Goal: Information Seeking & Learning: Learn about a topic

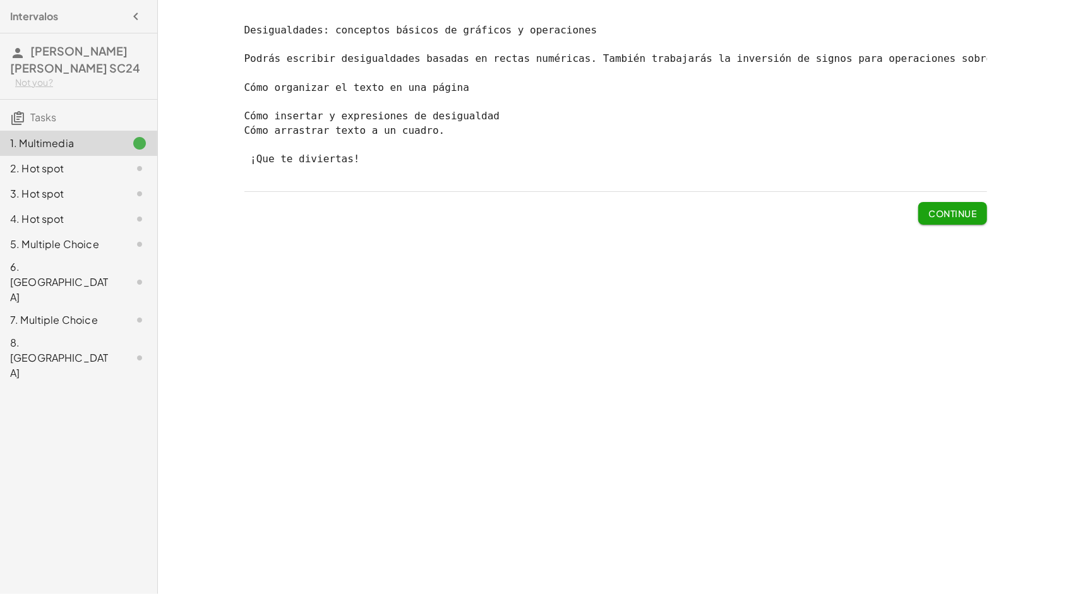
click at [938, 219] on span "Continue" at bounding box center [952, 213] width 48 height 11
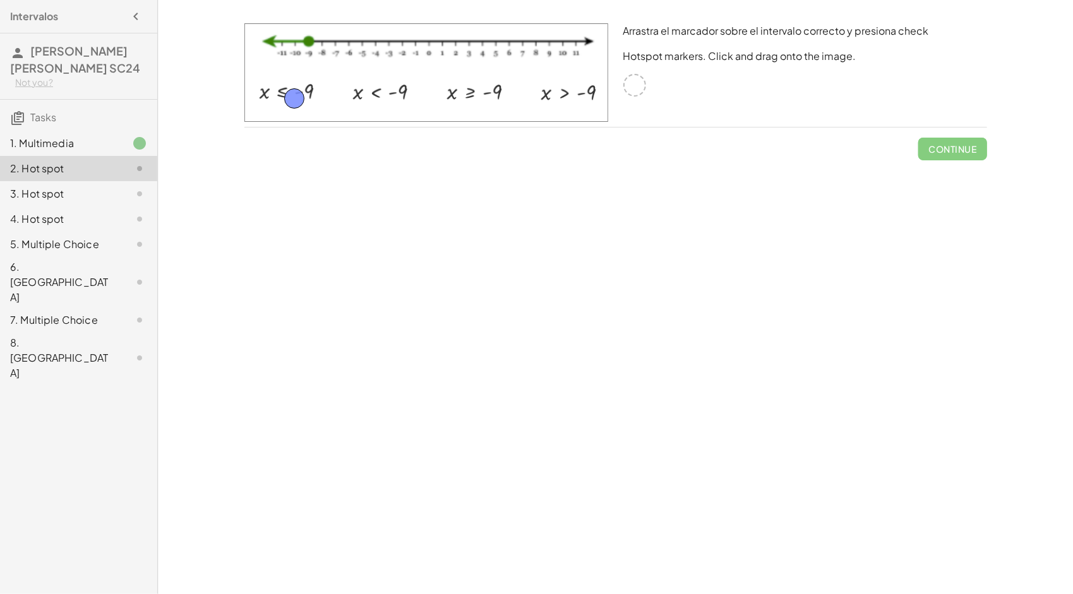
drag, startPoint x: 637, startPoint y: 86, endPoint x: 292, endPoint y: 93, distance: 344.8
click at [939, 143] on button "Check" at bounding box center [960, 149] width 53 height 23
click at [953, 157] on button "Continue" at bounding box center [952, 149] width 68 height 23
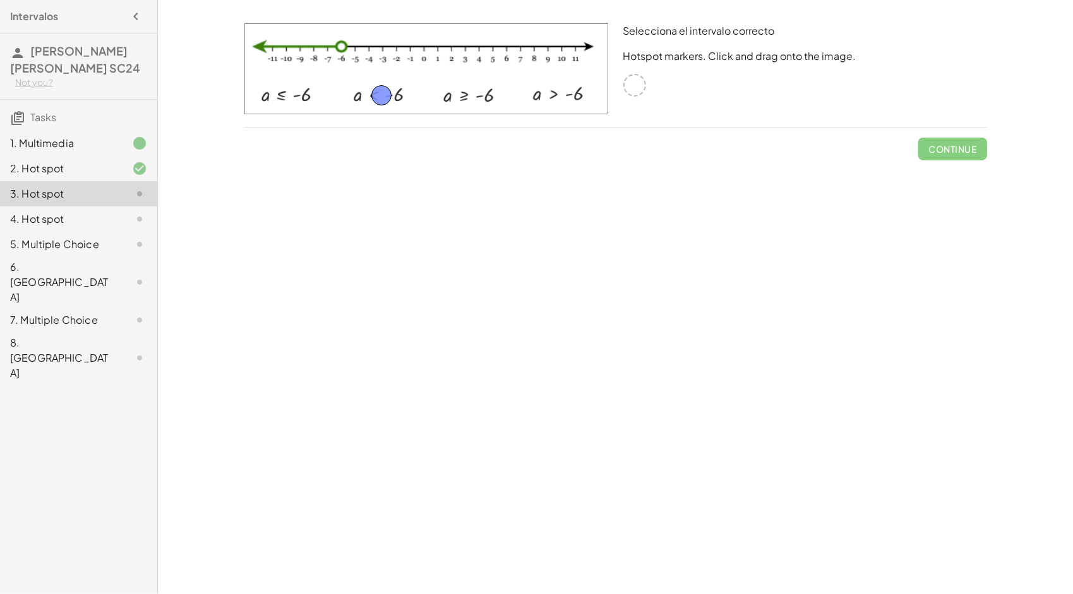
drag, startPoint x: 632, startPoint y: 88, endPoint x: 379, endPoint y: 98, distance: 253.4
click at [968, 141] on button "Check" at bounding box center [960, 149] width 53 height 23
click at [955, 155] on button "Continue" at bounding box center [952, 149] width 68 height 23
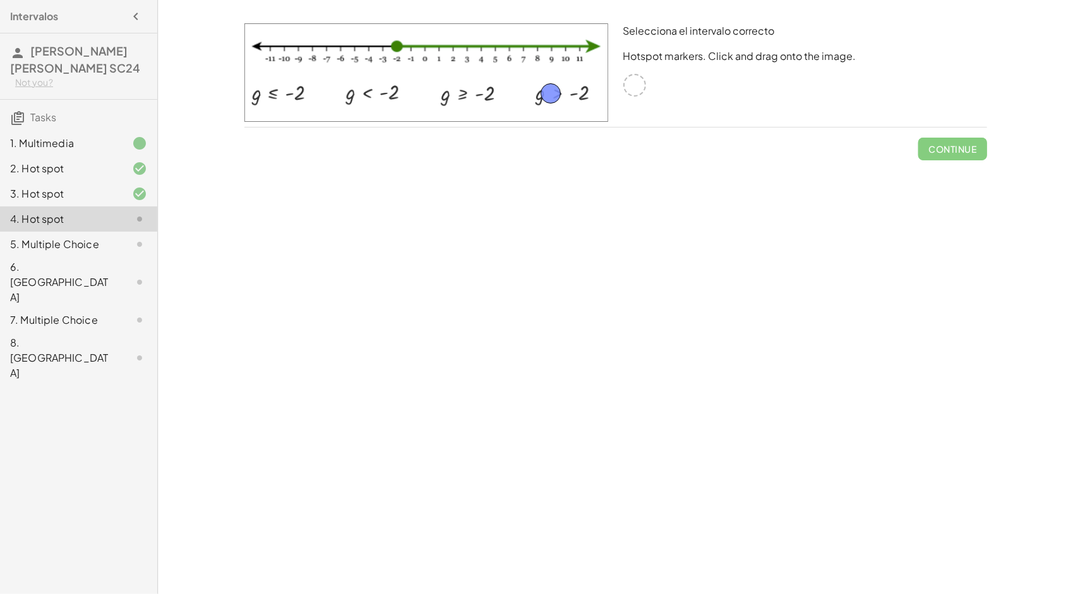
drag, startPoint x: 643, startPoint y: 88, endPoint x: 559, endPoint y: 97, distance: 84.4
click at [105, 200] on div "3. Hot spot" at bounding box center [61, 193] width 102 height 15
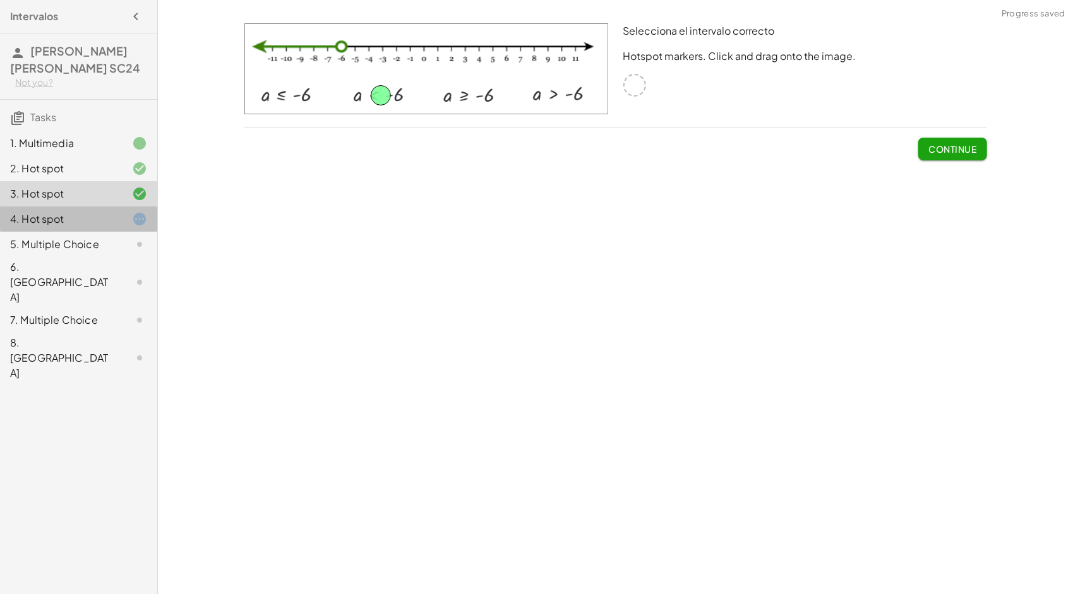
click at [110, 213] on div "4. Hot spot" at bounding box center [61, 219] width 102 height 15
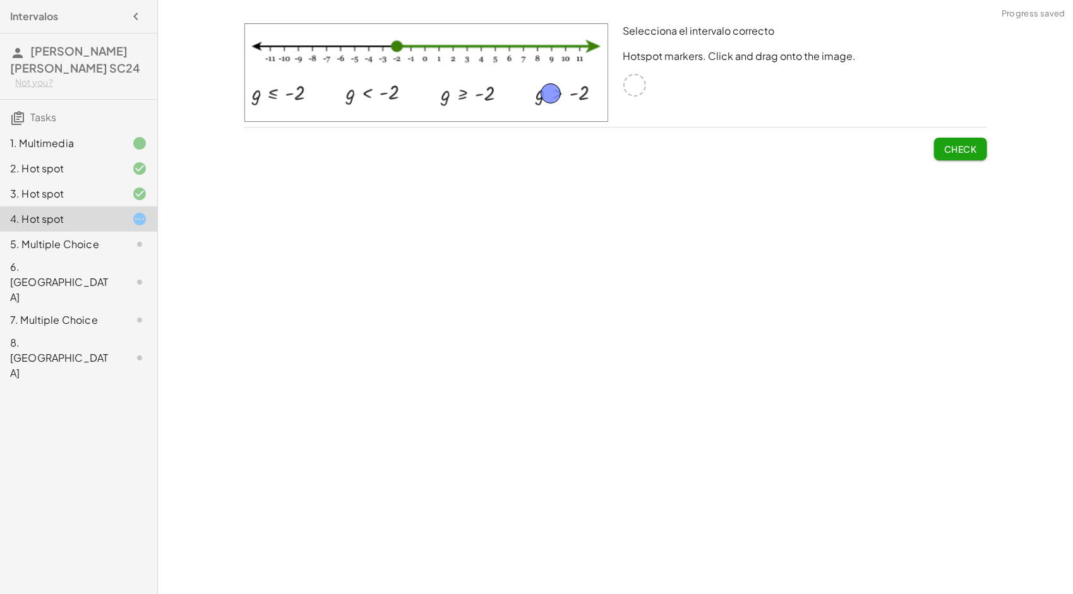
click at [976, 143] on button "Check" at bounding box center [960, 149] width 53 height 23
drag, startPoint x: 553, startPoint y: 95, endPoint x: 361, endPoint y: 95, distance: 191.9
click at [952, 141] on button "Check" at bounding box center [960, 149] width 53 height 23
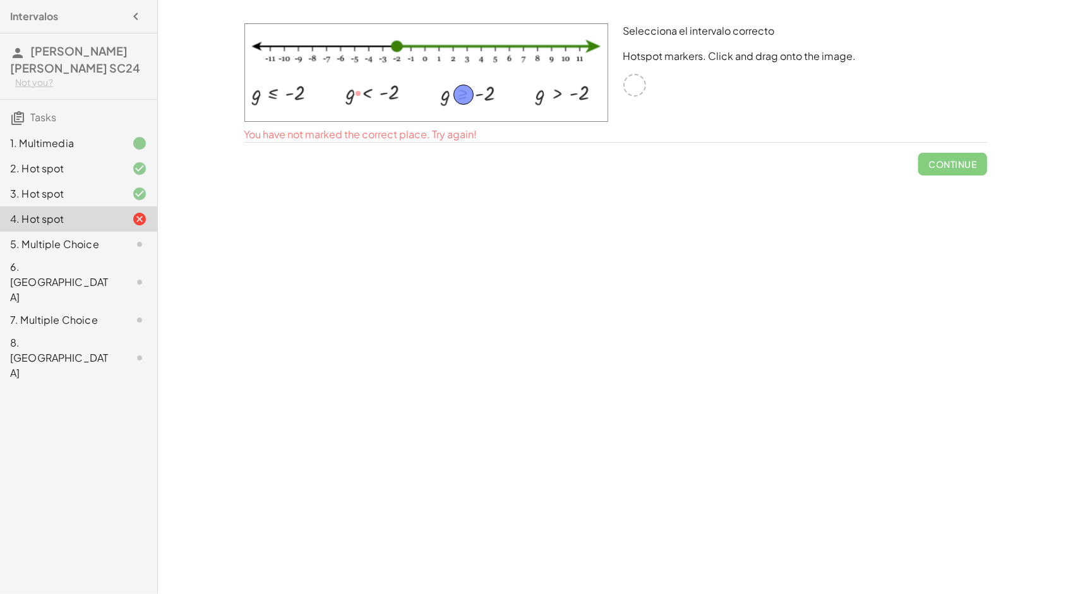
drag, startPoint x: 355, startPoint y: 95, endPoint x: 460, endPoint y: 96, distance: 104.8
click at [975, 148] on span "Check" at bounding box center [960, 148] width 33 height 11
click at [941, 145] on span "Continue" at bounding box center [952, 148] width 48 height 11
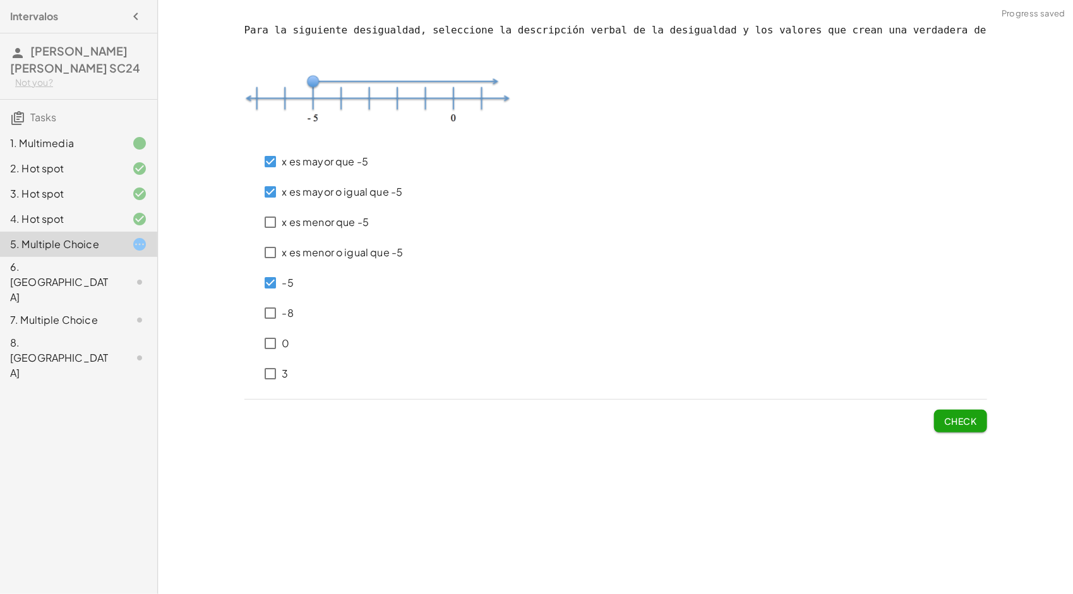
click at [967, 431] on button "Check" at bounding box center [960, 421] width 53 height 23
click at [960, 416] on span "Check" at bounding box center [960, 420] width 33 height 11
click at [941, 417] on button "Check" at bounding box center [960, 421] width 53 height 23
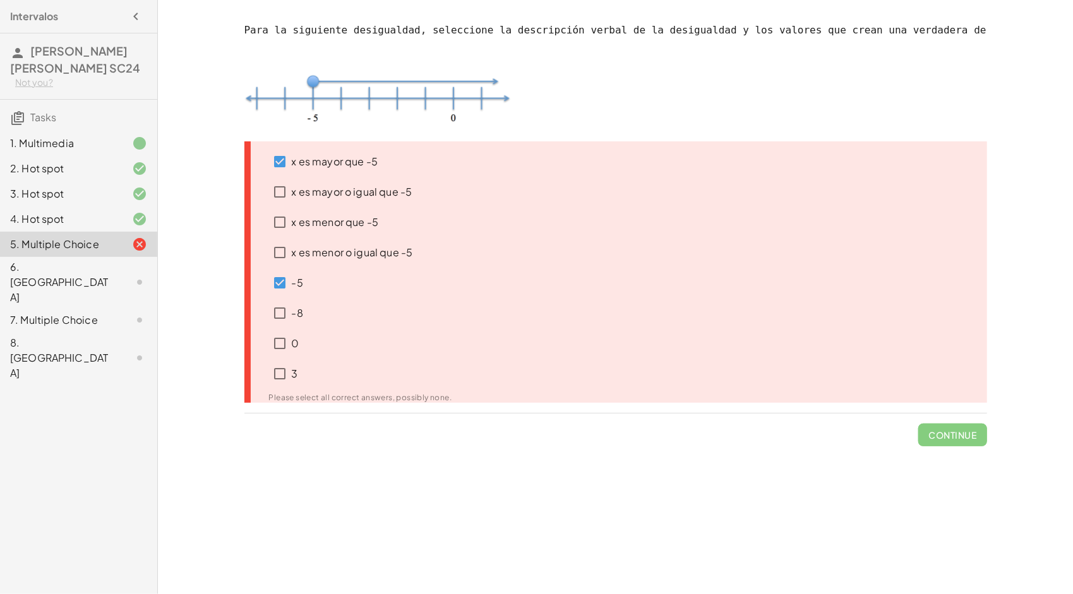
click at [294, 152] on label "x es mayor que -5" at bounding box center [335, 161] width 86 height 30
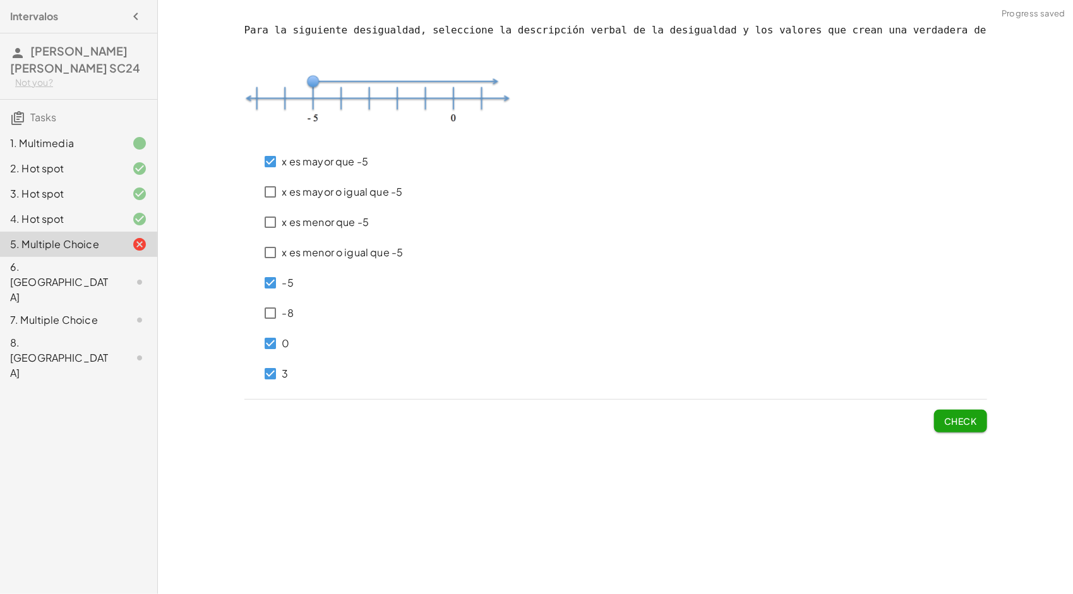
click at [972, 421] on span "Check" at bounding box center [960, 420] width 33 height 11
click at [981, 424] on button "Check" at bounding box center [960, 421] width 53 height 23
click at [970, 427] on button "Check" at bounding box center [960, 421] width 53 height 23
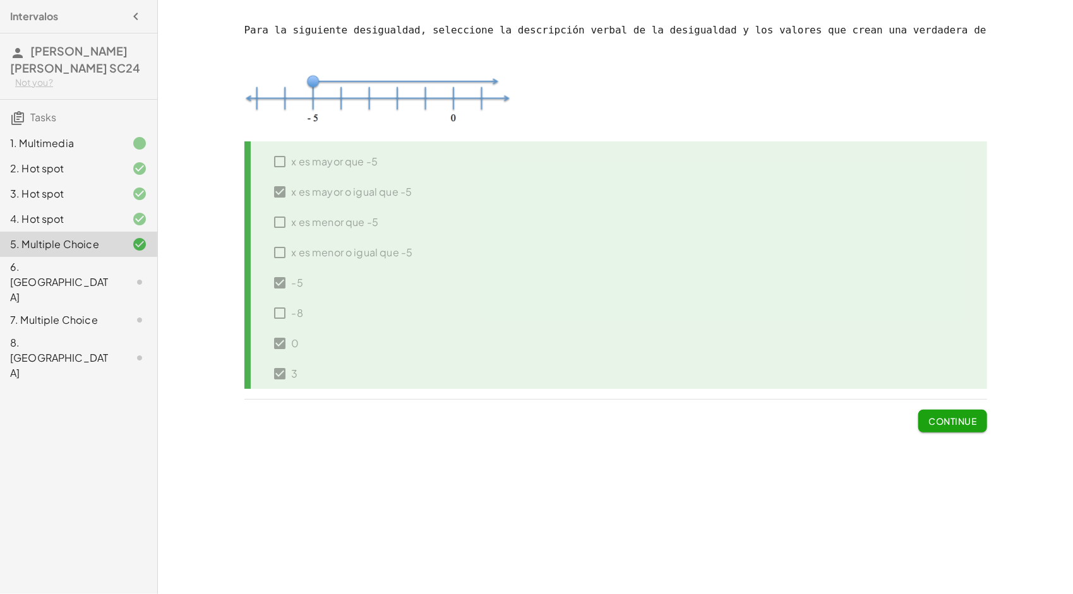
click at [961, 418] on span "Continue" at bounding box center [952, 420] width 48 height 11
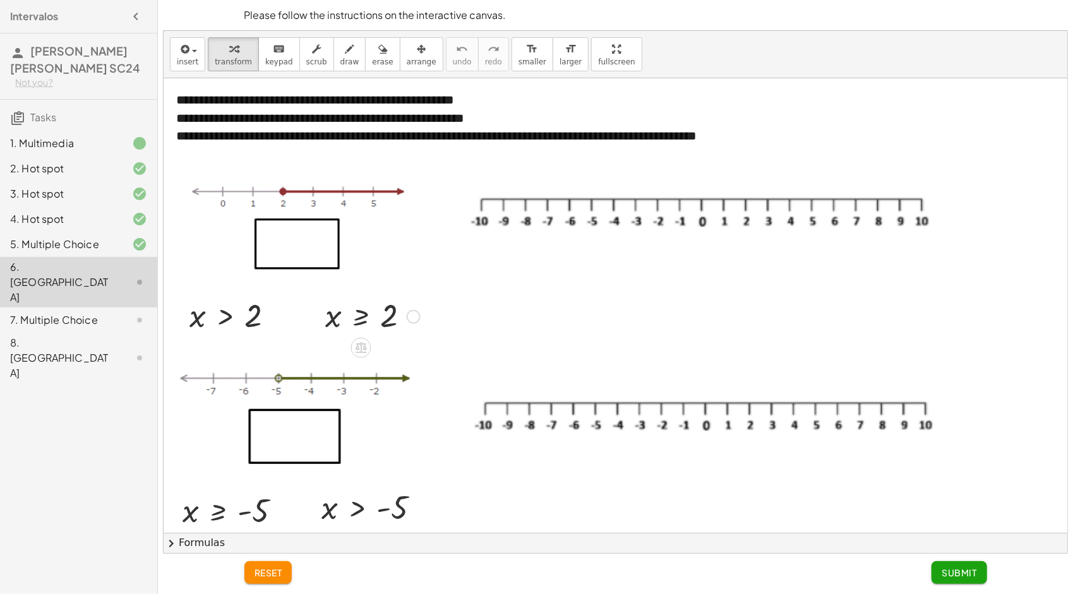
click at [413, 314] on div at bounding box center [414, 317] width 14 height 14
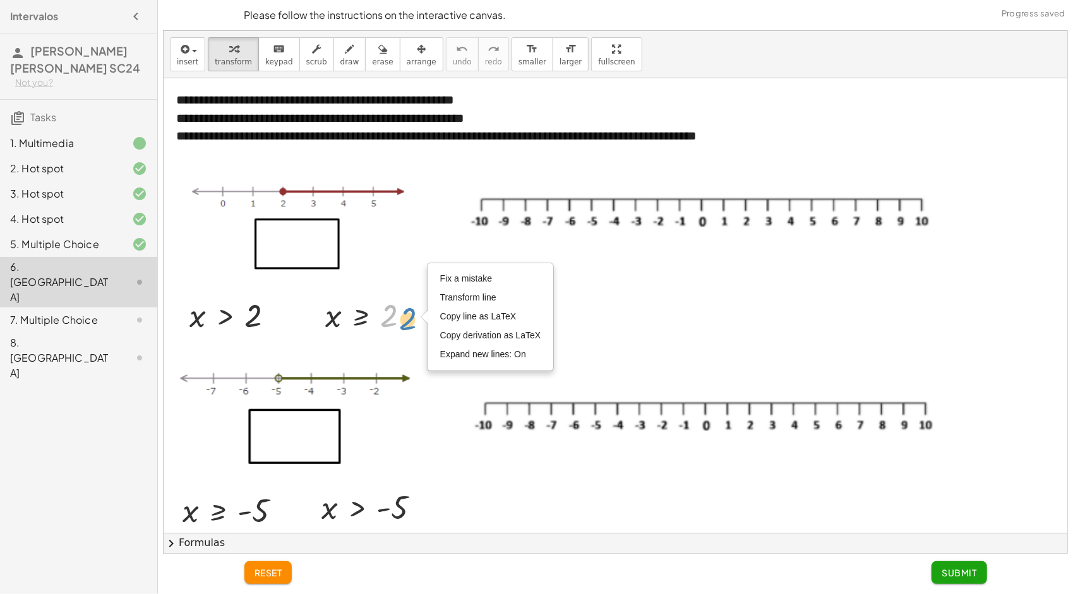
click at [402, 319] on div at bounding box center [372, 316] width 107 height 42
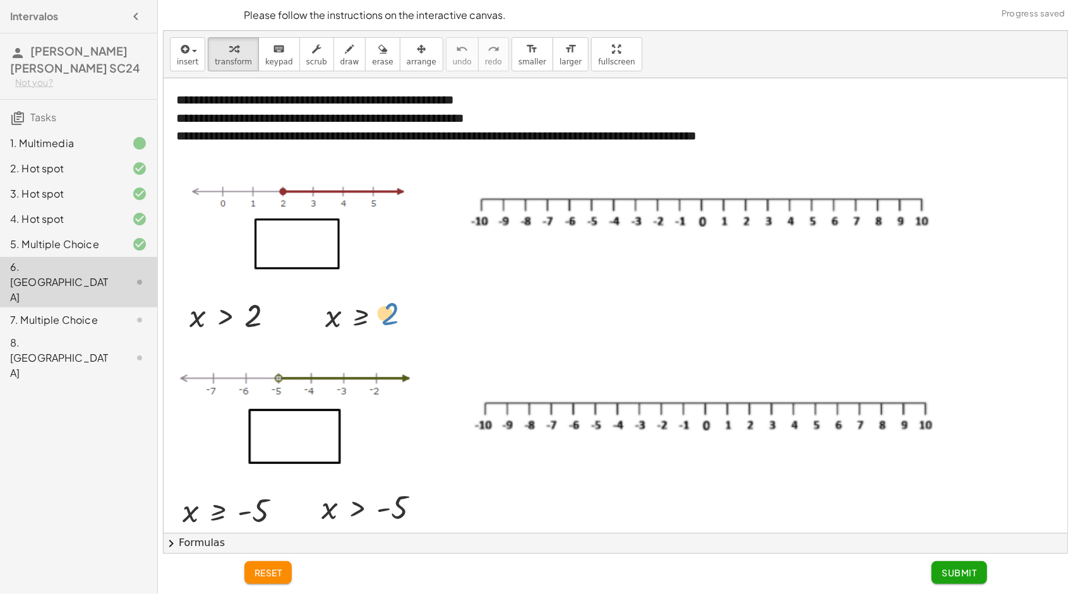
click at [383, 310] on div at bounding box center [372, 316] width 107 height 42
click at [386, 312] on div at bounding box center [372, 316] width 107 height 42
click at [326, 321] on div at bounding box center [372, 316] width 107 height 42
drag, startPoint x: 322, startPoint y: 302, endPoint x: 255, endPoint y: 217, distance: 107.9
click at [255, 217] on div at bounding box center [248, 231] width 19 height 48
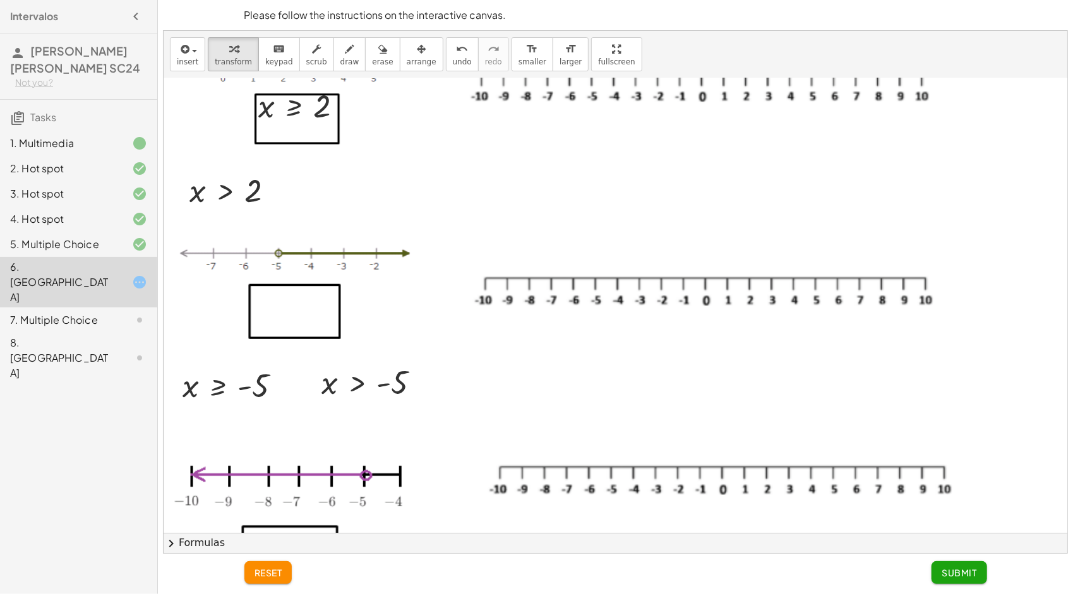
scroll to position [126, 0]
drag, startPoint x: 332, startPoint y: 383, endPoint x: 344, endPoint y: 390, distance: 14.2
click at [344, 390] on div at bounding box center [375, 382] width 121 height 42
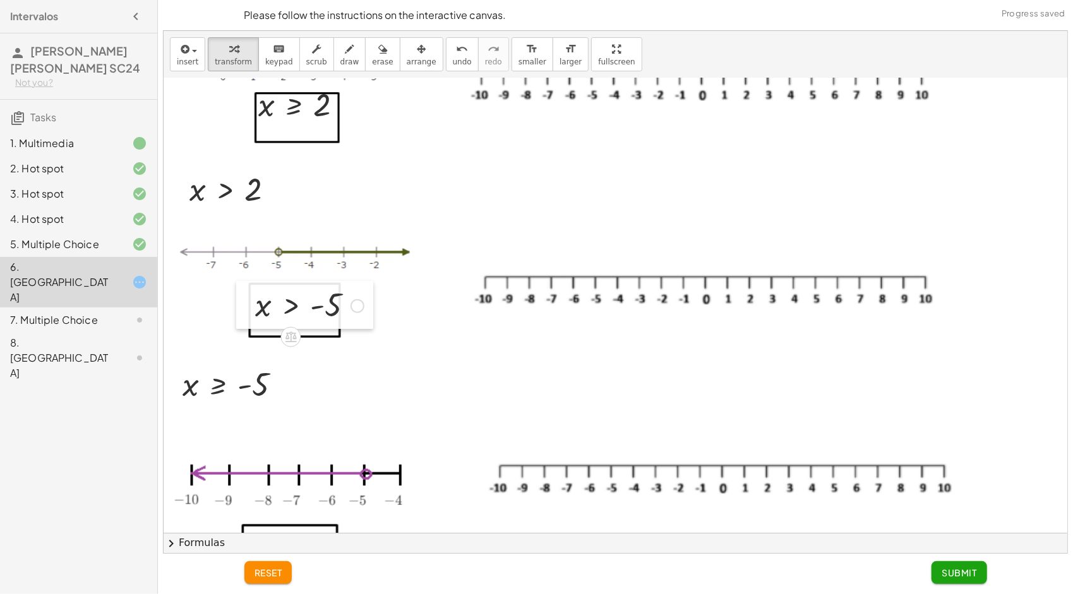
drag, startPoint x: 318, startPoint y: 367, endPoint x: 251, endPoint y: 290, distance: 101.1
click at [251, 290] on div at bounding box center [245, 305] width 19 height 48
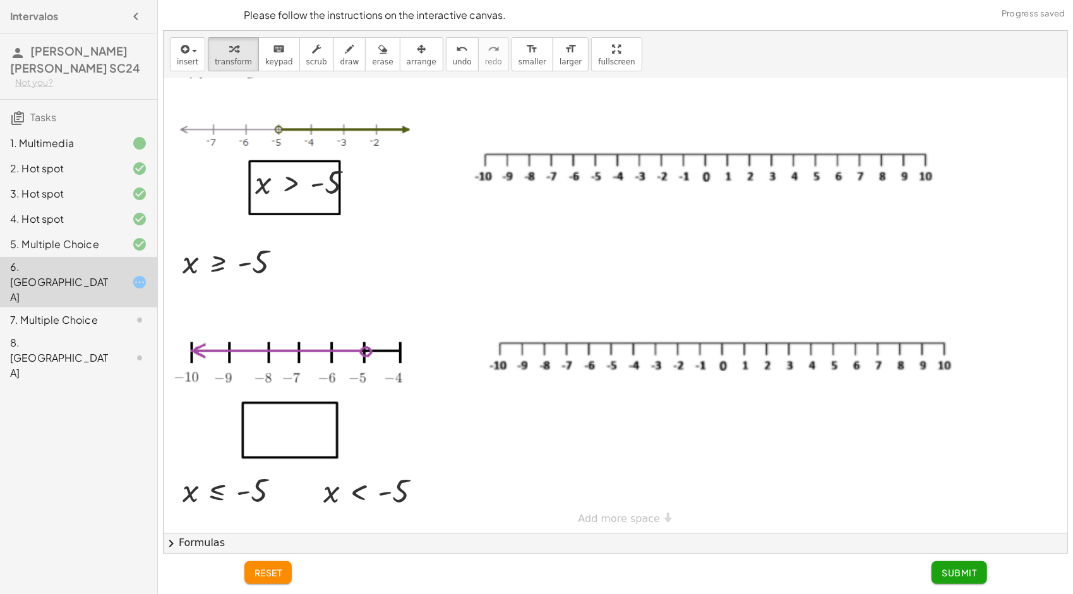
scroll to position [251, 0]
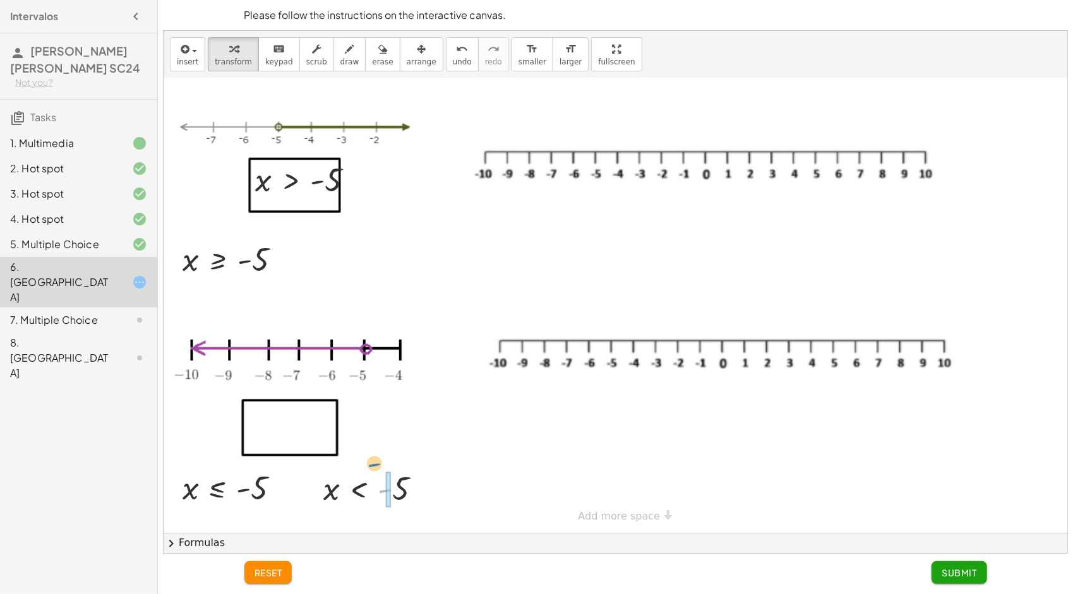
drag, startPoint x: 378, startPoint y: 477, endPoint x: 372, endPoint y: 472, distance: 7.6
click at [371, 468] on div at bounding box center [377, 489] width 121 height 42
click at [446, 56] on button "undo undo" at bounding box center [462, 54] width 33 height 34
drag, startPoint x: 371, startPoint y: 470, endPoint x: 293, endPoint y: 398, distance: 106.3
click at [293, 398] on div "**********" at bounding box center [615, 180] width 903 height 707
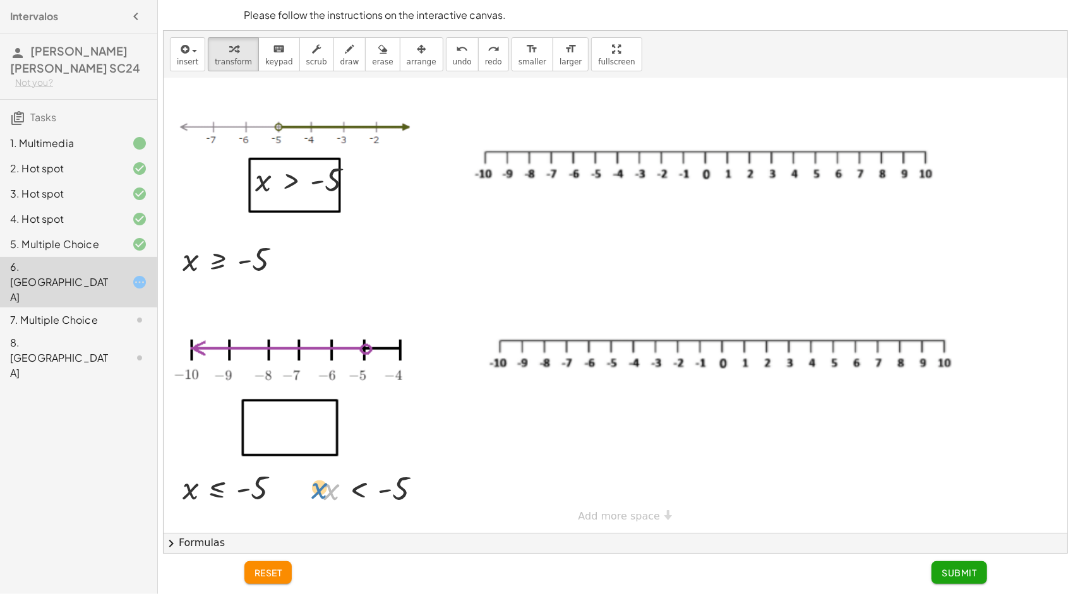
drag, startPoint x: 338, startPoint y: 471, endPoint x: 329, endPoint y: 469, distance: 9.7
click at [329, 469] on div at bounding box center [377, 489] width 121 height 42
drag, startPoint x: 343, startPoint y: 466, endPoint x: 301, endPoint y: 434, distance: 52.7
click at [301, 434] on div "**********" at bounding box center [615, 180] width 903 height 707
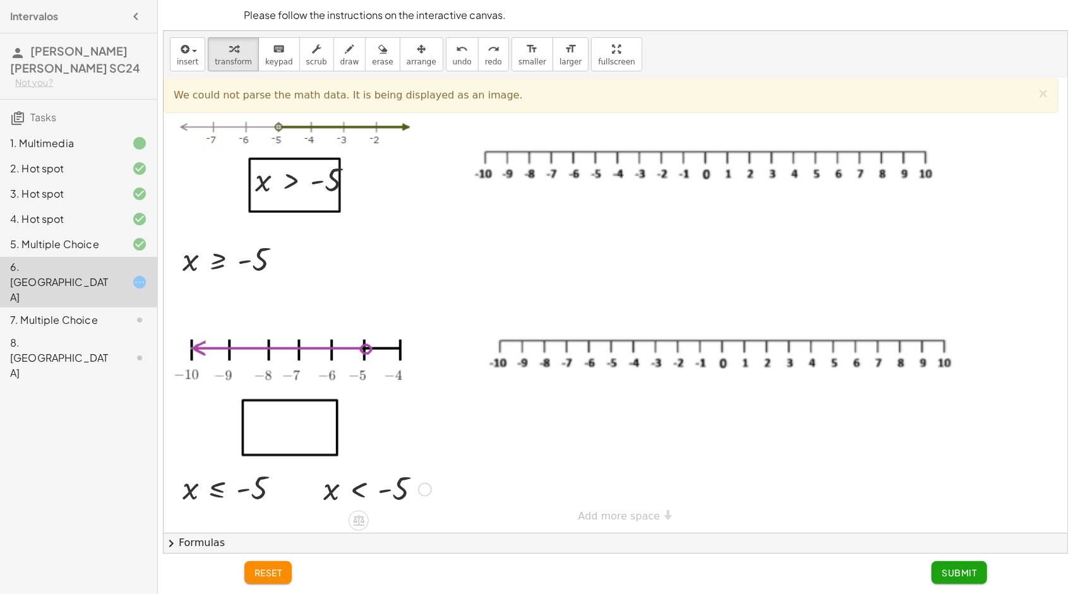
click at [319, 481] on div at bounding box center [313, 489] width 19 height 48
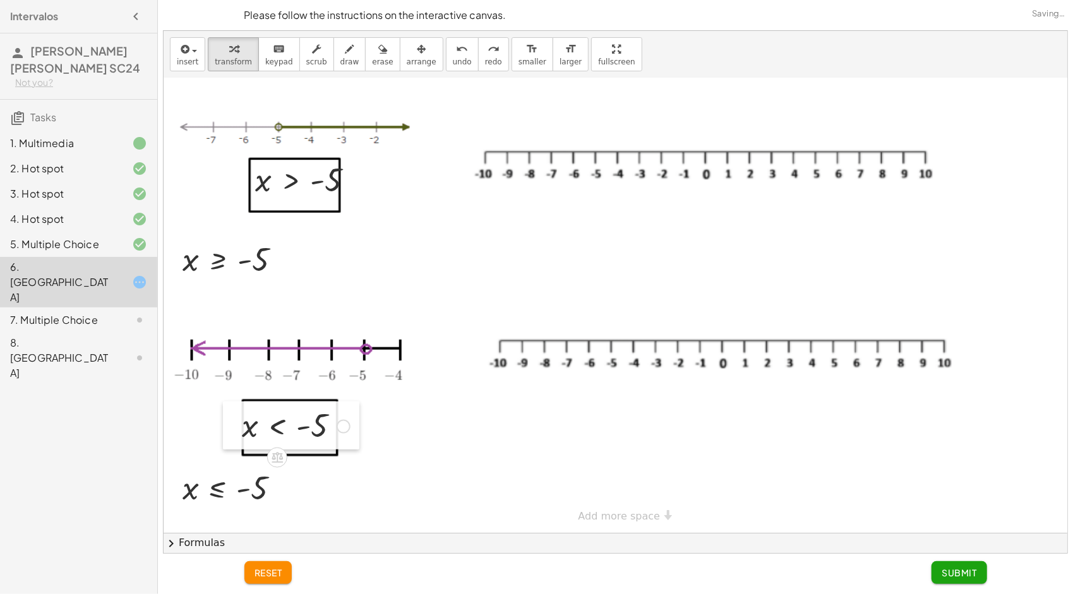
drag, startPoint x: 319, startPoint y: 481, endPoint x: 236, endPoint y: 417, distance: 104.9
click at [237, 417] on div at bounding box center [232, 426] width 19 height 48
click at [936, 564] on button "Submit" at bounding box center [958, 572] width 55 height 23
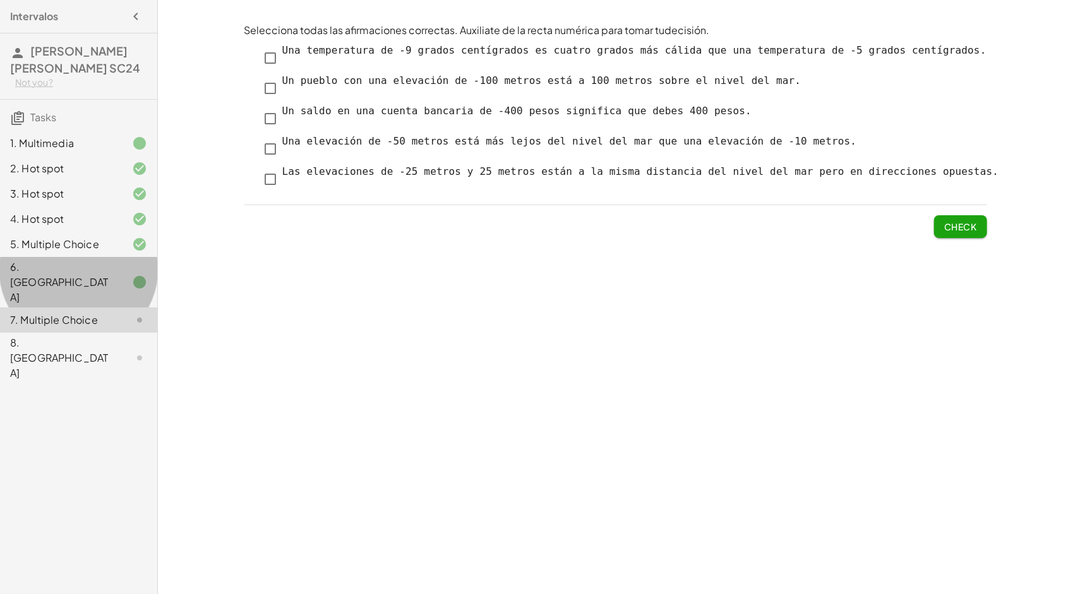
click at [76, 261] on div "6. [GEOGRAPHIC_DATA]" at bounding box center [61, 281] width 102 height 45
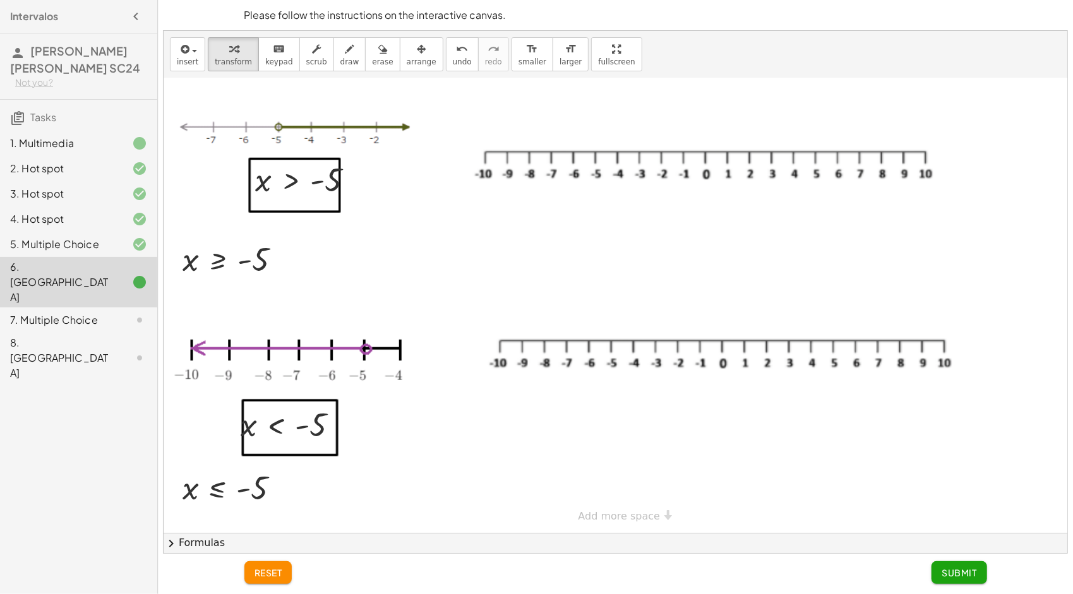
click at [612, 340] on div at bounding box center [722, 360] width 486 height 57
drag, startPoint x: 595, startPoint y: 349, endPoint x: 486, endPoint y: 357, distance: 110.2
click at [577, 351] on div at bounding box center [722, 360] width 486 height 57
drag, startPoint x: 486, startPoint y: 357, endPoint x: 446, endPoint y: 364, distance: 40.5
click at [477, 362] on div at bounding box center [483, 363] width 13 height 57
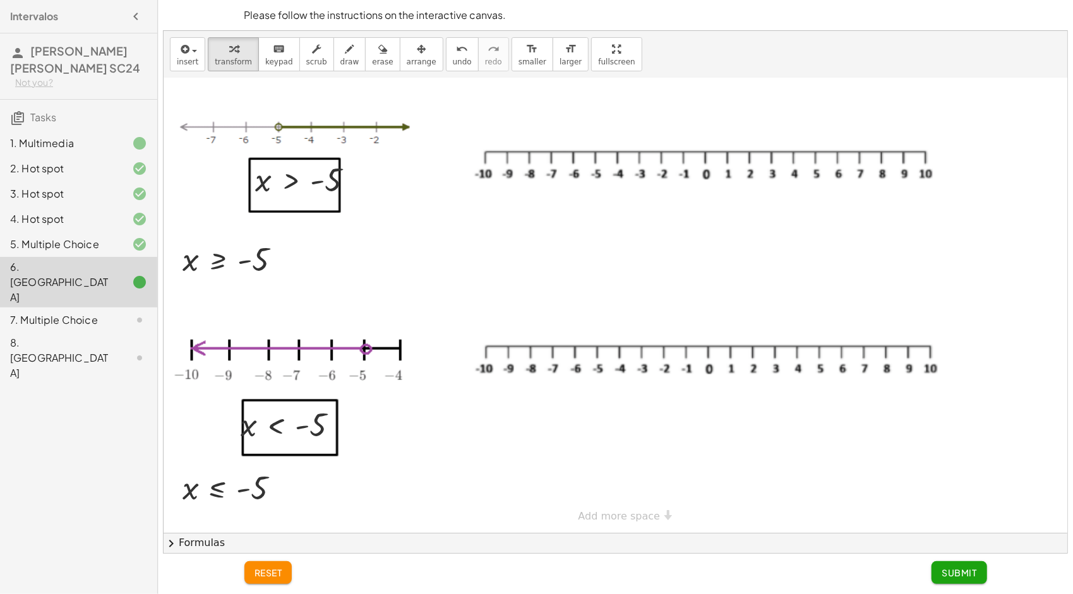
click at [442, 364] on div at bounding box center [615, 180] width 903 height 707
drag, startPoint x: 484, startPoint y: 357, endPoint x: 494, endPoint y: 395, distance: 39.2
click at [494, 395] on div "**********" at bounding box center [615, 180] width 903 height 707
copy div "**********"
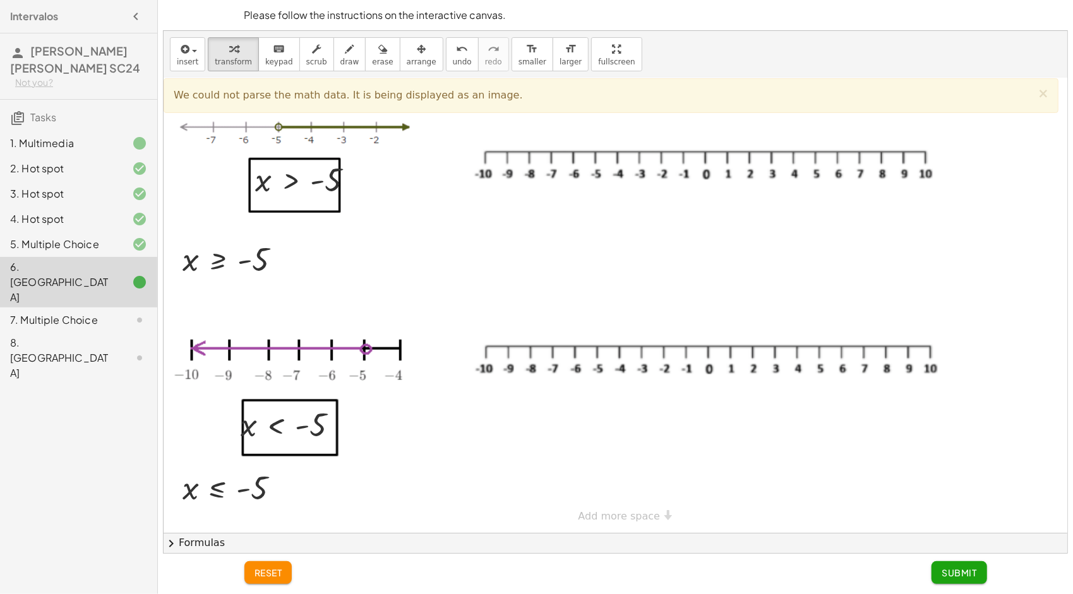
click at [498, 418] on div at bounding box center [615, 180] width 903 height 707
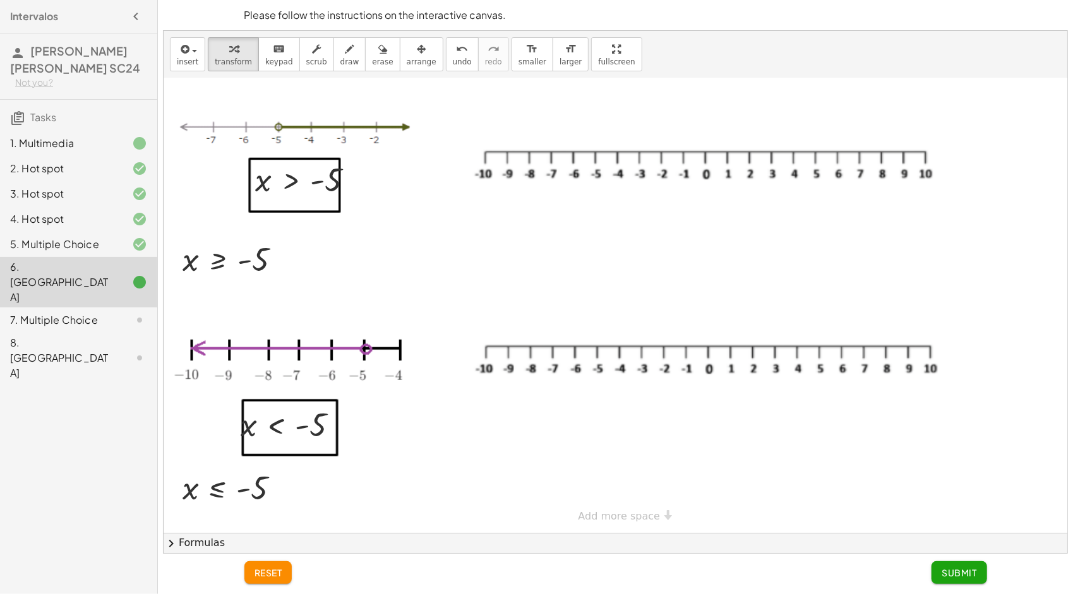
click at [127, 313] on div at bounding box center [129, 320] width 35 height 15
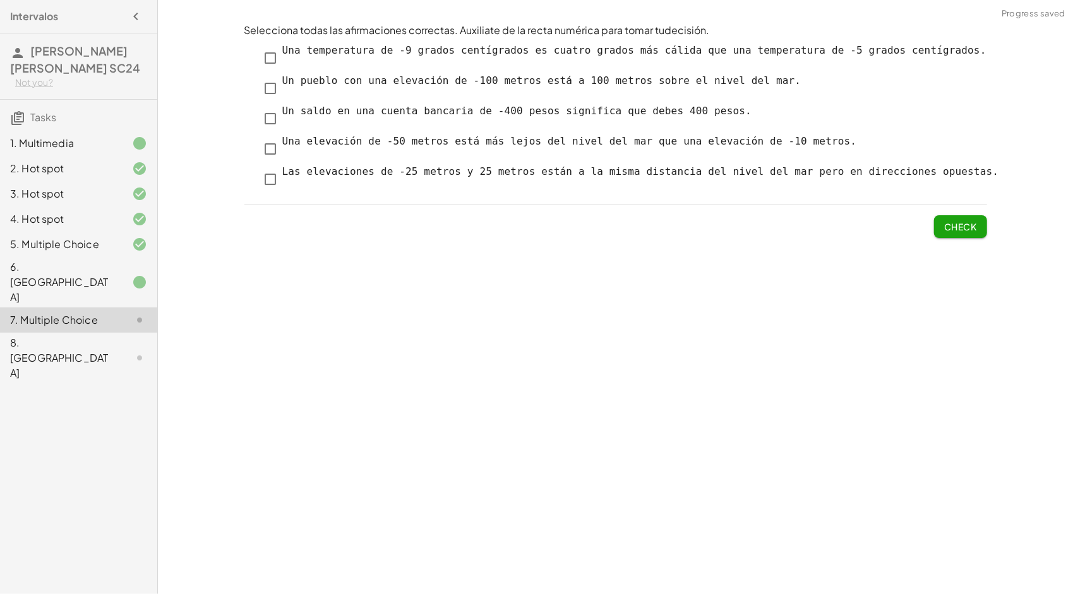
drag, startPoint x: 28, startPoint y: 265, endPoint x: 135, endPoint y: 343, distance: 132.3
click at [29, 265] on div "6. [GEOGRAPHIC_DATA]" at bounding box center [61, 281] width 102 height 45
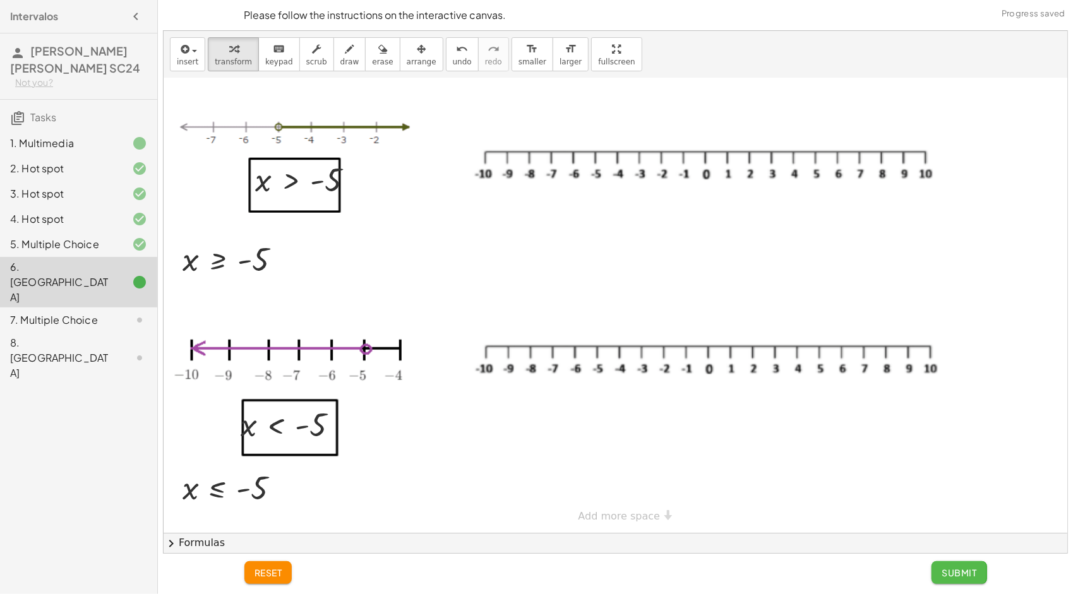
click at [969, 582] on button "Submit" at bounding box center [958, 572] width 55 height 23
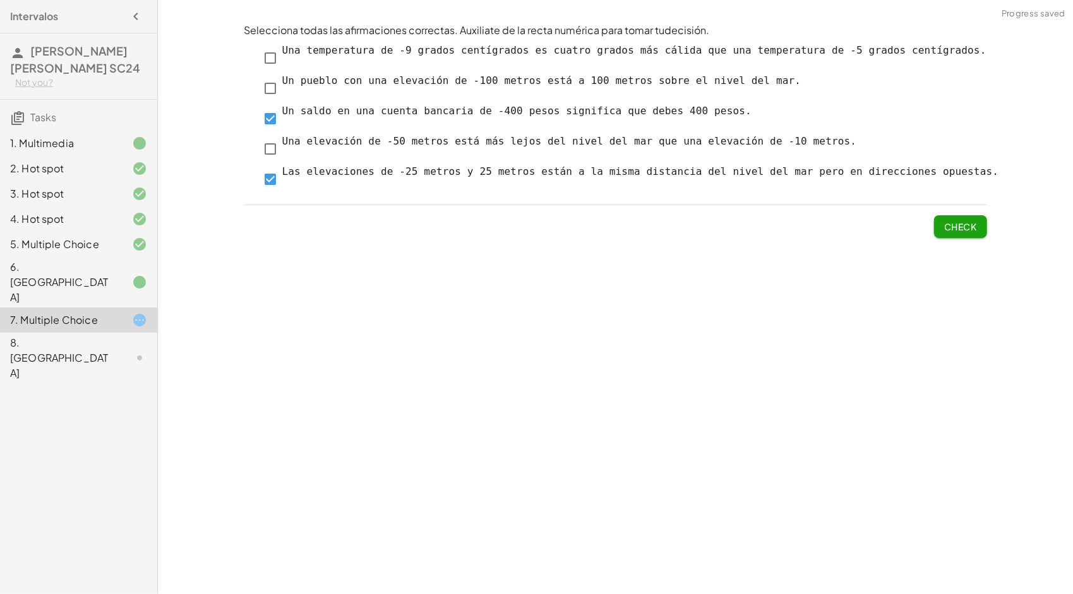
click at [963, 218] on button "Check" at bounding box center [960, 226] width 53 height 23
click at [982, 228] on div "Selecciona todas las afirmaciones correctas. Auxiliate de la recta numérica par…" at bounding box center [616, 131] width 758 height 230
click at [958, 225] on span "Check" at bounding box center [960, 226] width 33 height 11
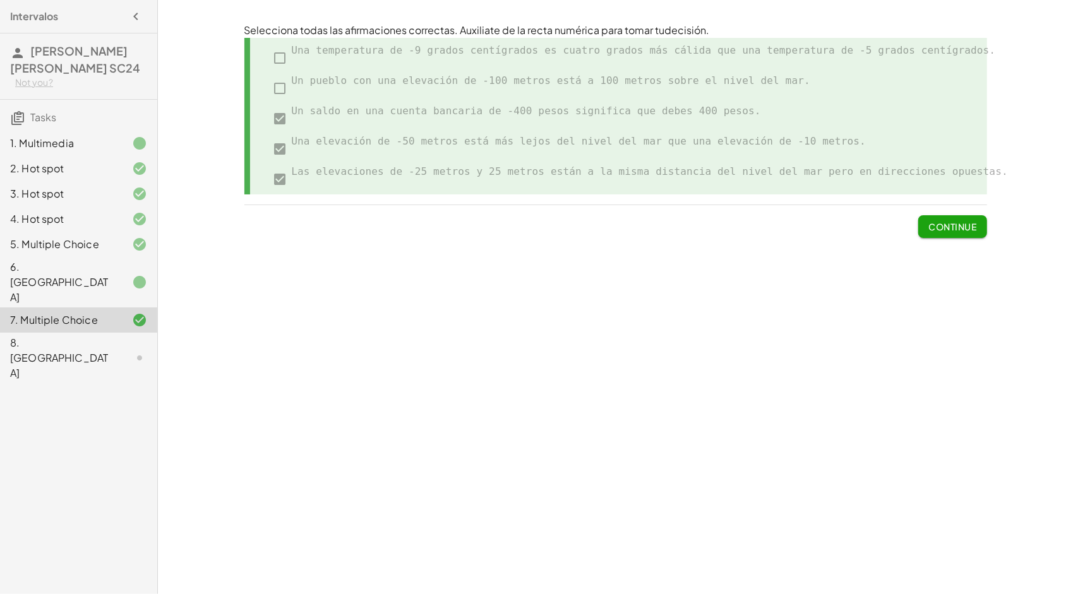
click at [83, 333] on div "8. [GEOGRAPHIC_DATA]" at bounding box center [78, 358] width 157 height 51
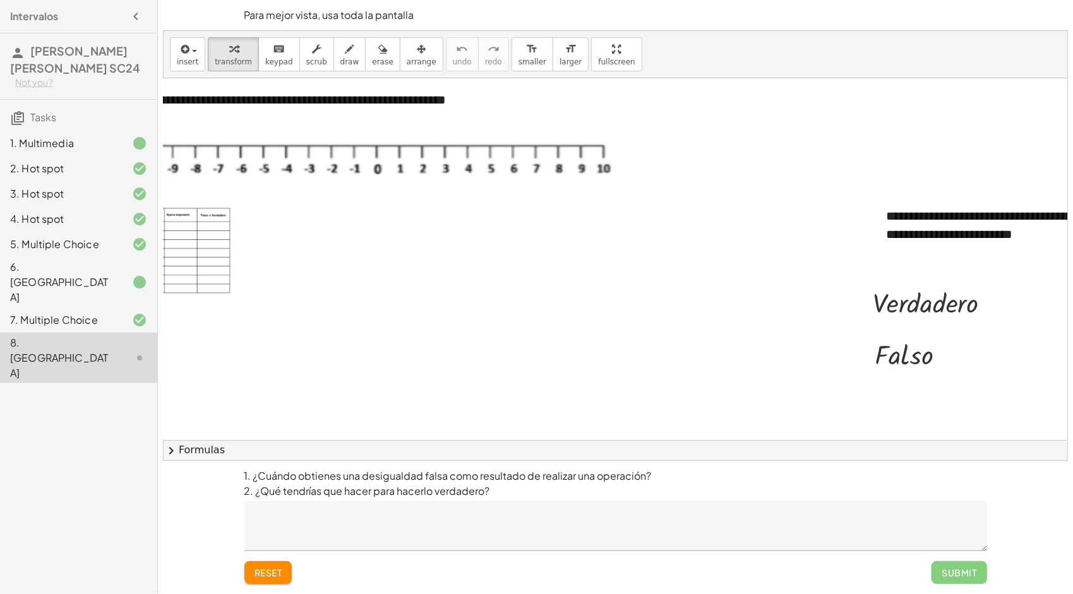
scroll to position [0, 186]
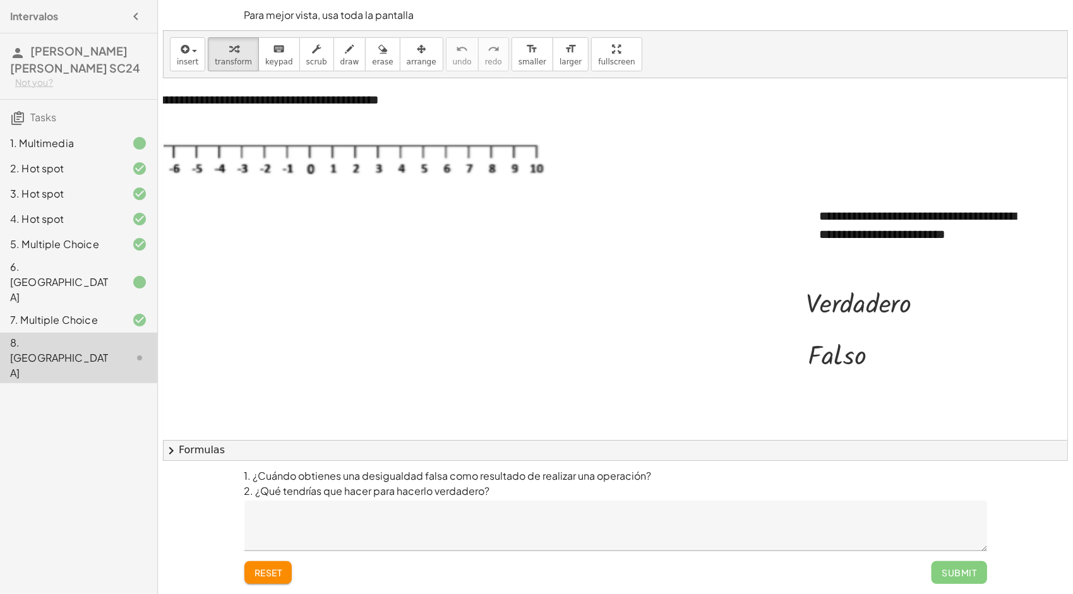
click at [855, 431] on div at bounding box center [527, 300] width 1080 height 445
click at [907, 304] on div at bounding box center [869, 301] width 140 height 37
click at [919, 299] on div at bounding box center [924, 302] width 11 height 11
click at [876, 302] on div at bounding box center [869, 301] width 140 height 37
click at [697, 307] on div at bounding box center [527, 300] width 1080 height 445
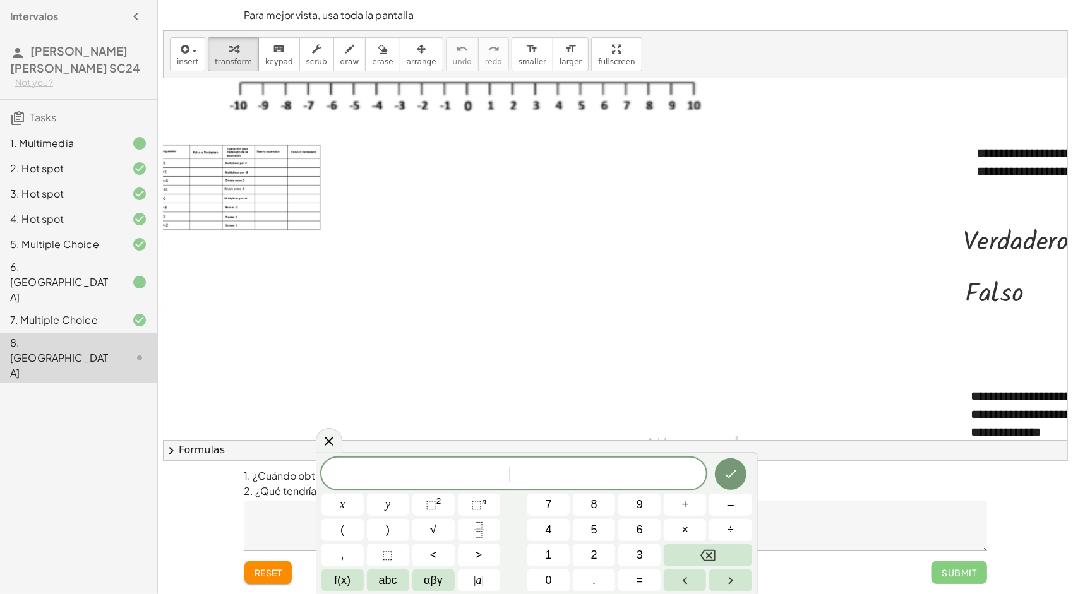
scroll to position [63, 0]
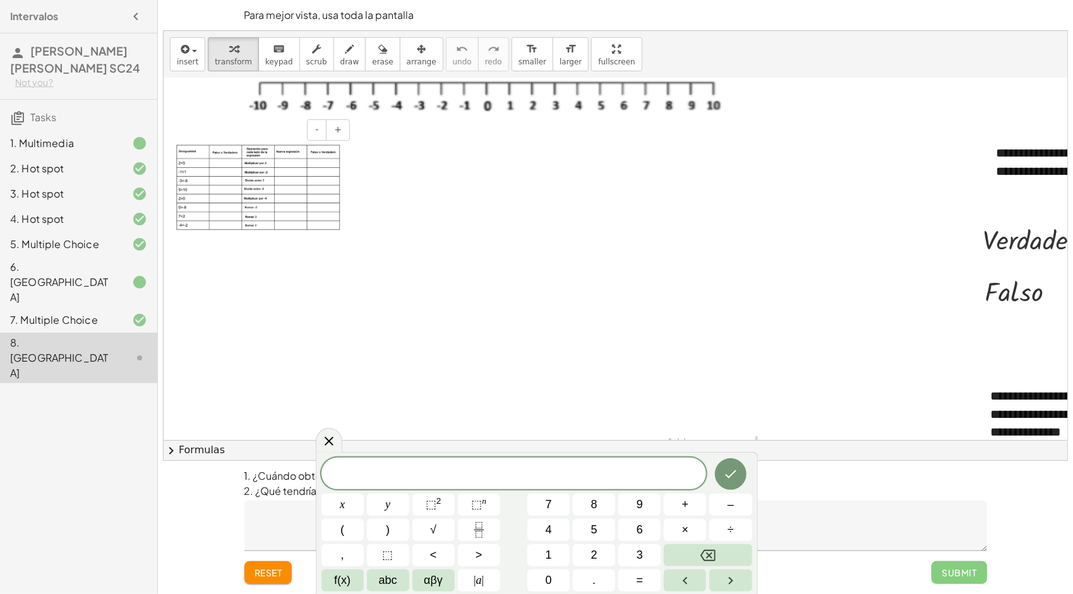
click at [228, 160] on img at bounding box center [258, 188] width 164 height 86
click at [722, 470] on button "Done" at bounding box center [731, 474] width 32 height 32
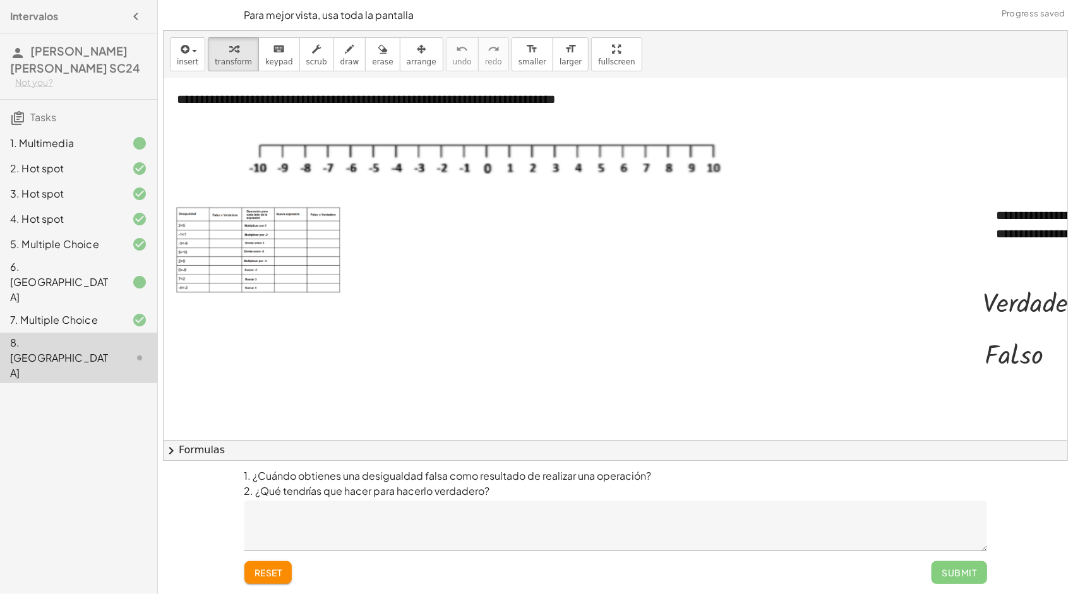
scroll to position [0, 0]
click at [1037, 314] on div at bounding box center [1046, 301] width 140 height 37
click at [1027, 303] on div at bounding box center [1046, 301] width 140 height 37
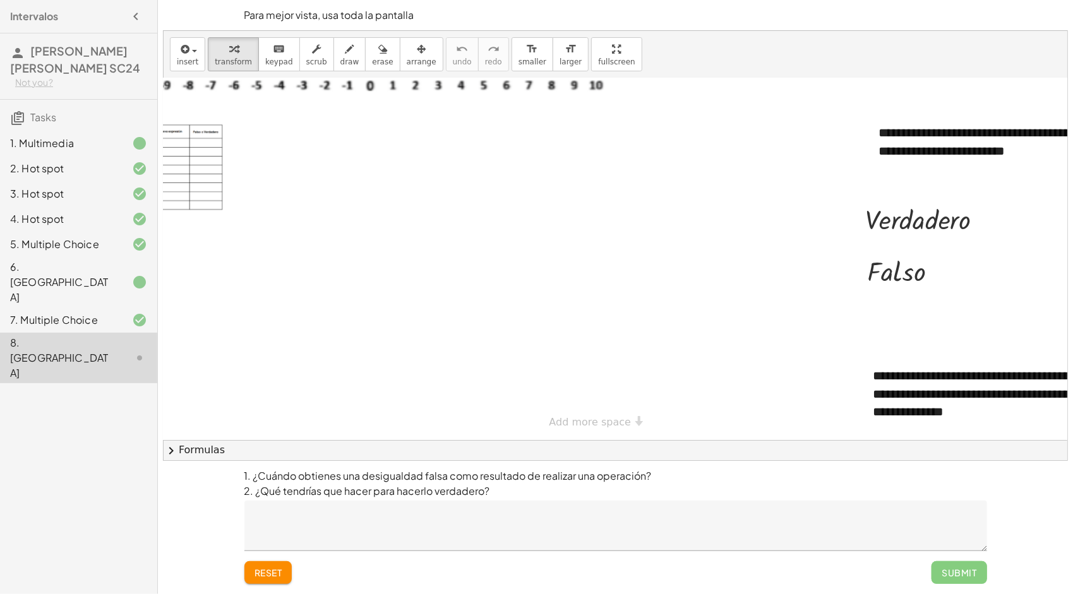
scroll to position [92, 186]
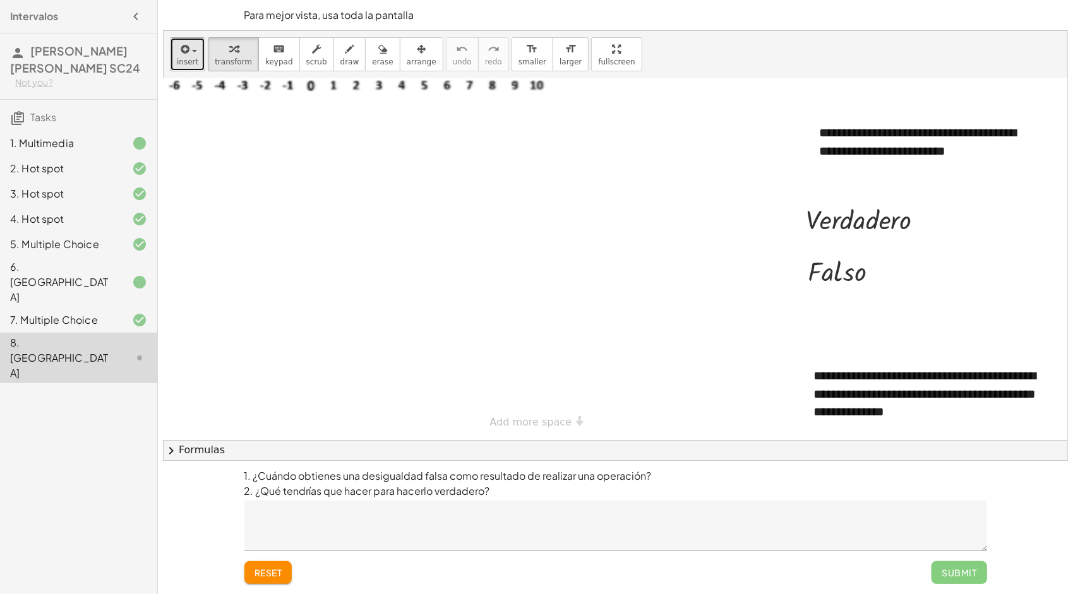
click at [195, 51] on button "insert" at bounding box center [187, 54] width 35 height 34
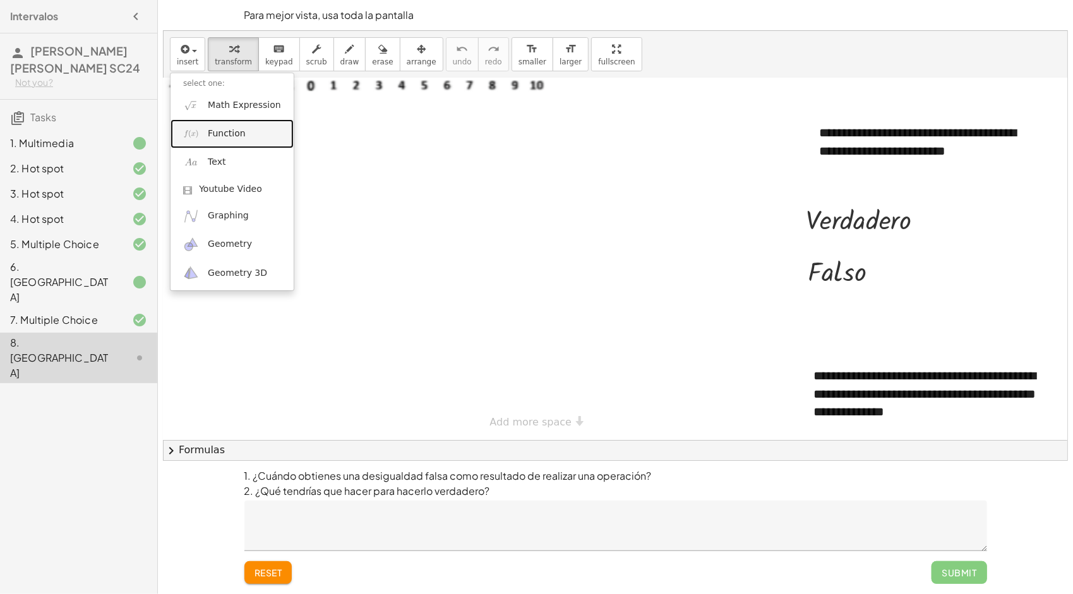
click at [241, 131] on link "Function" at bounding box center [231, 133] width 123 height 28
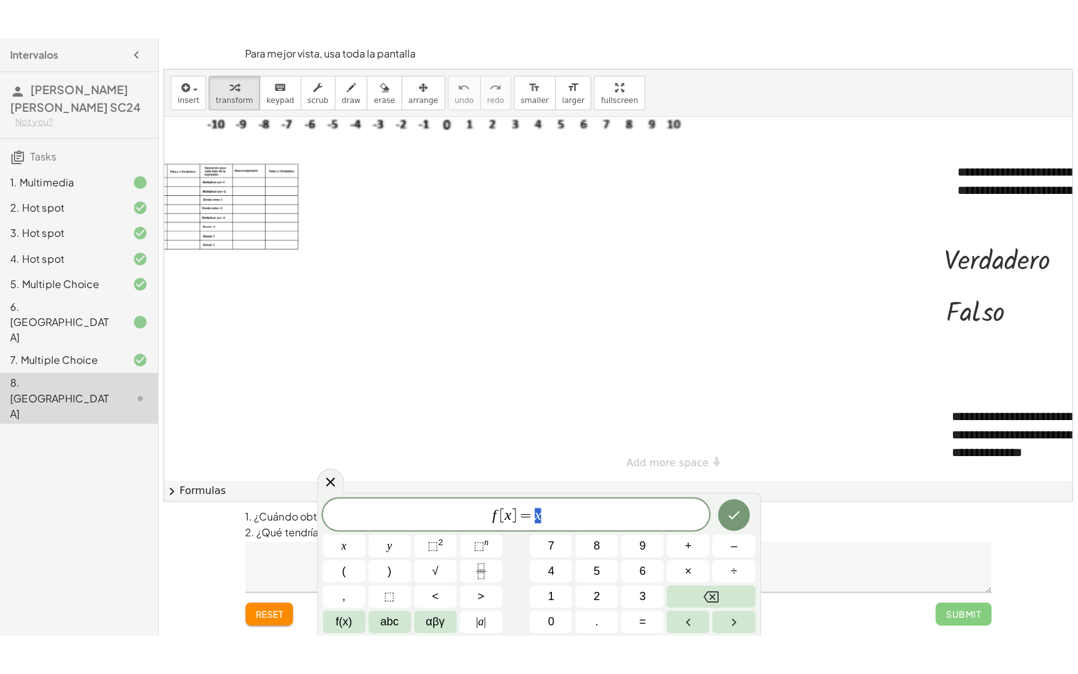
scroll to position [92, 0]
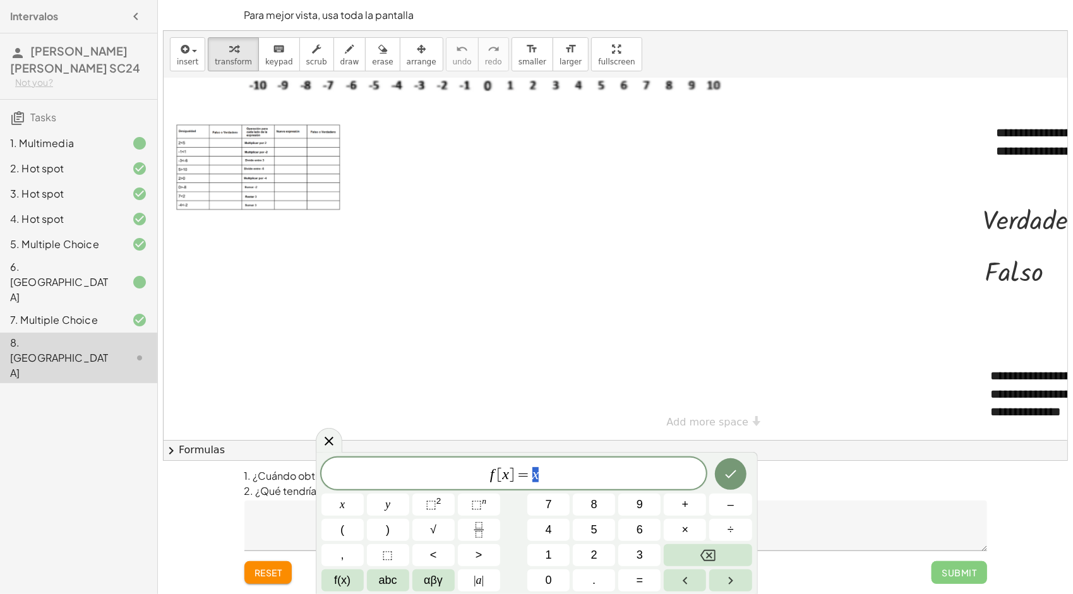
drag, startPoint x: 568, startPoint y: 58, endPoint x: 570, endPoint y: 105, distance: 46.8
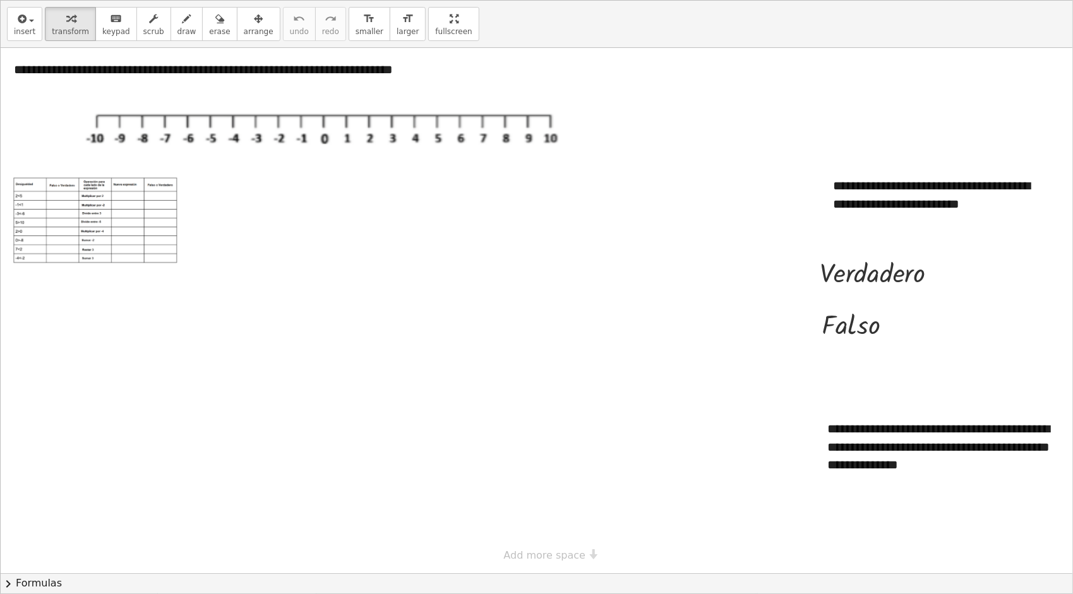
click at [570, 105] on div "**********" at bounding box center [536, 297] width 1071 height 593
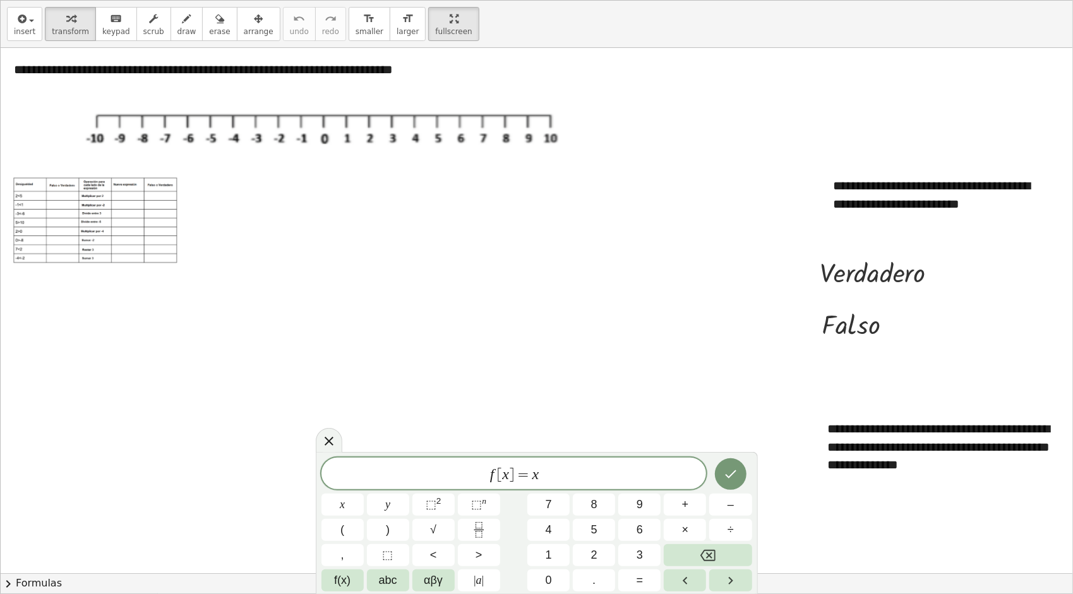
scroll to position [0, 0]
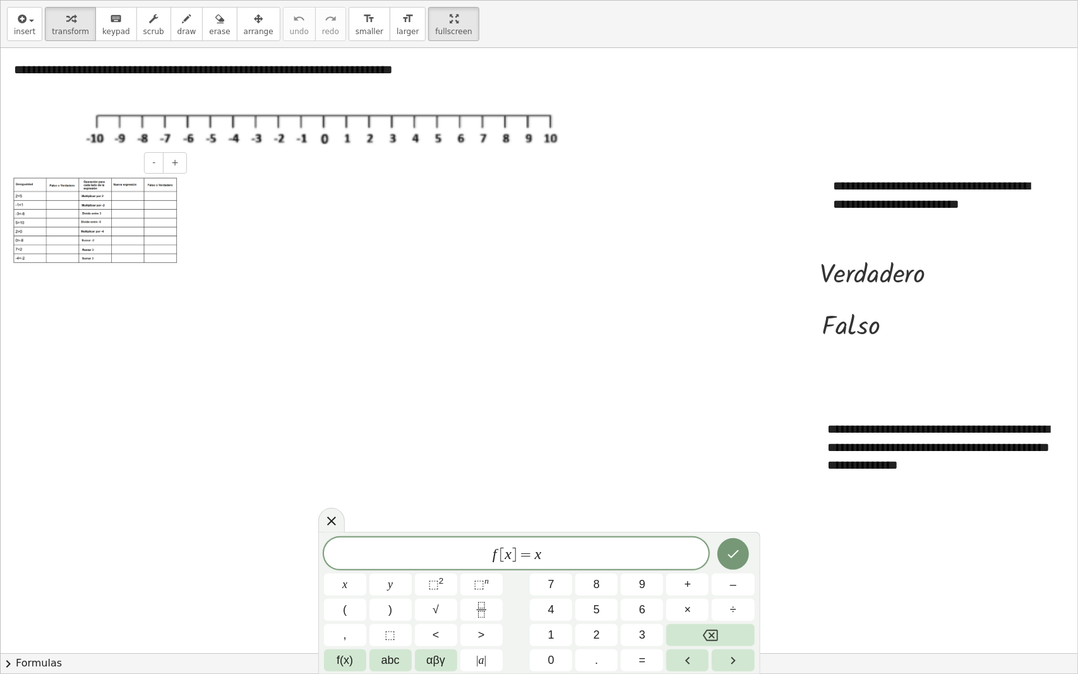
click at [73, 207] on img at bounding box center [95, 220] width 164 height 86
click at [298, 334] on div at bounding box center [541, 350] width 1080 height 605
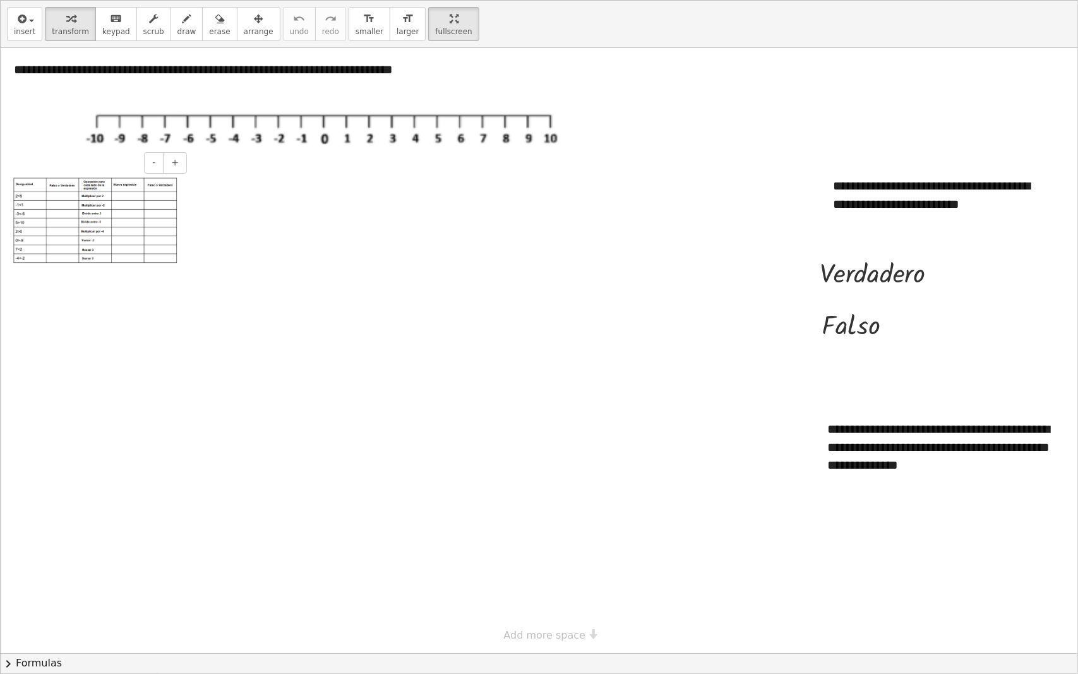
click at [53, 194] on img at bounding box center [95, 220] width 164 height 86
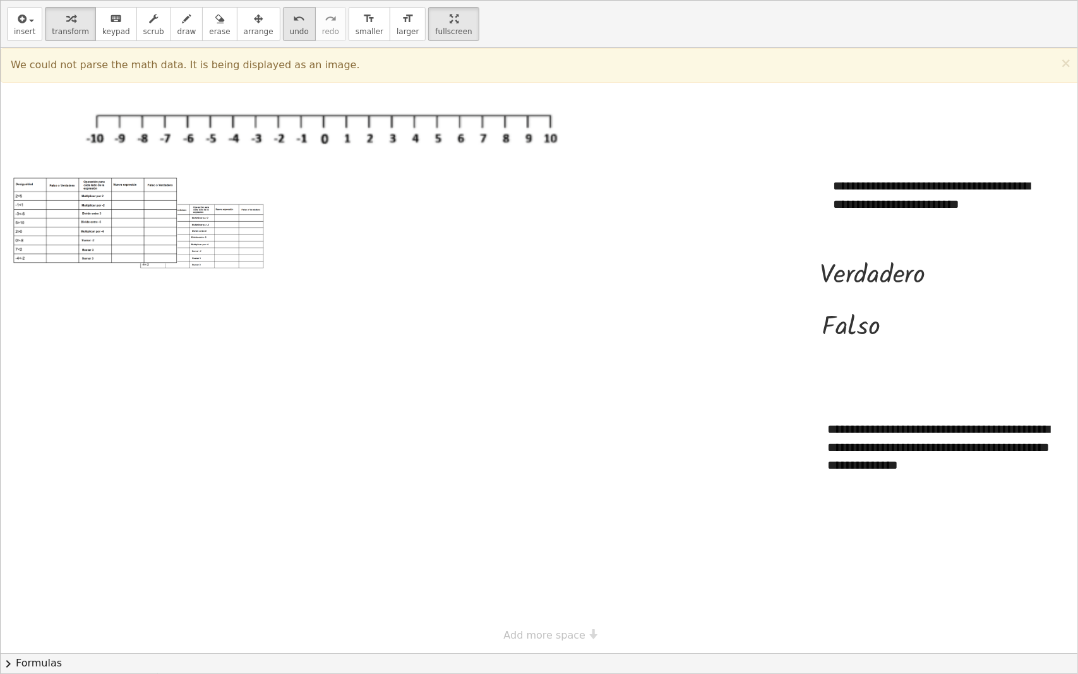
click at [293, 23] on icon "undo" at bounding box center [299, 18] width 12 height 15
drag, startPoint x: 407, startPoint y: 34, endPoint x: 404, endPoint y: -13, distance: 46.8
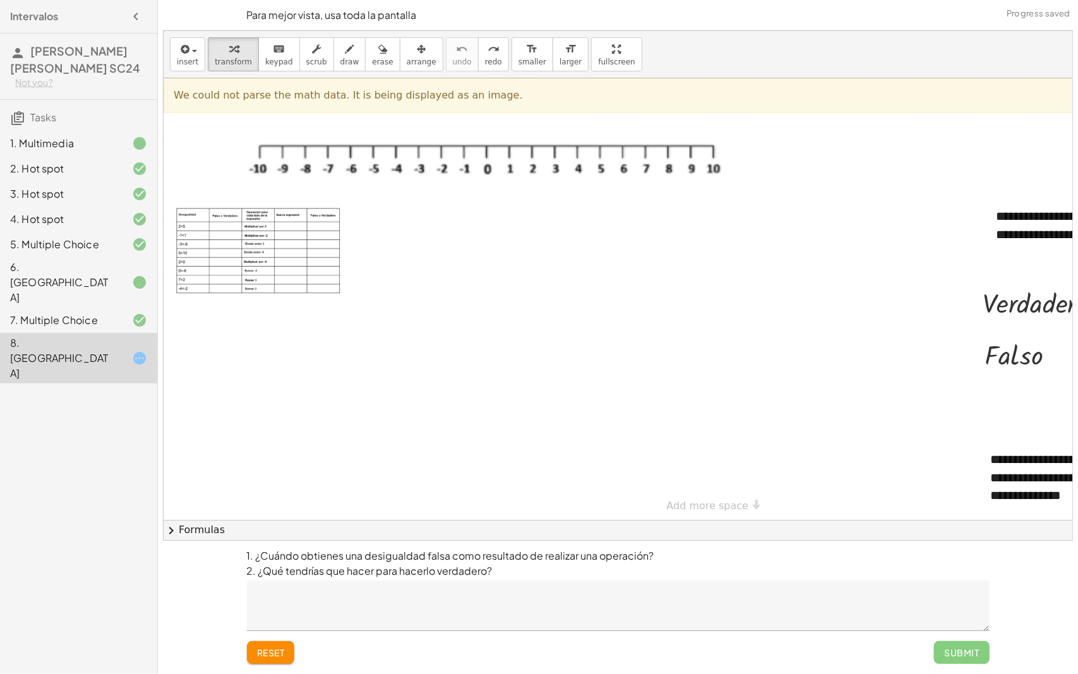
click at [404, 0] on html "Intervalos [PERSON_NAME] [PERSON_NAME] SC24 Not you? Tasks 1. Multimedia 2. Hot…" at bounding box center [539, 337] width 1078 height 674
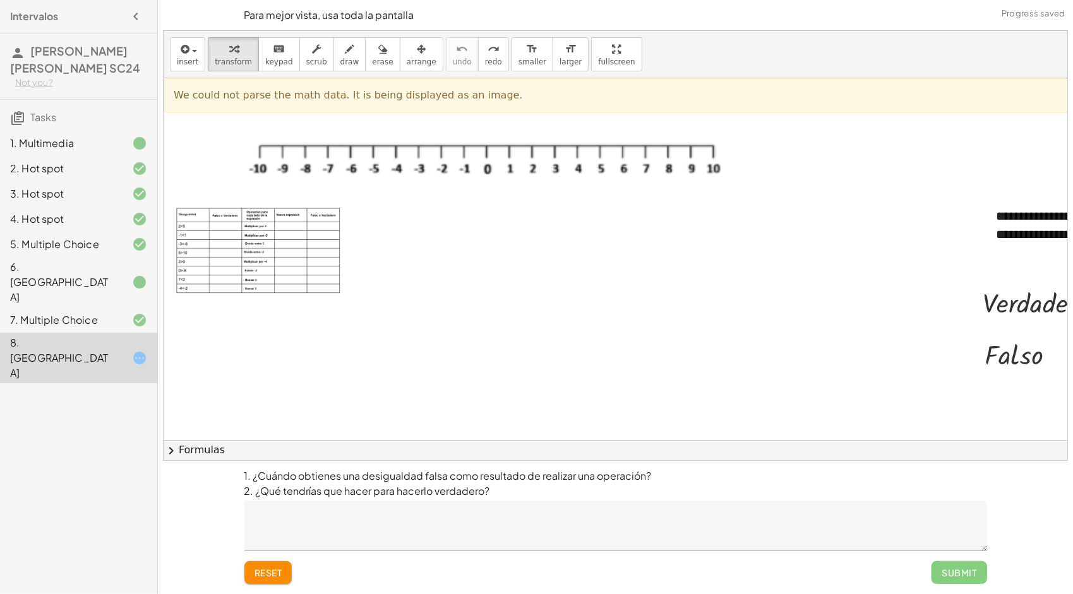
click at [518, 345] on div at bounding box center [704, 300] width 1080 height 445
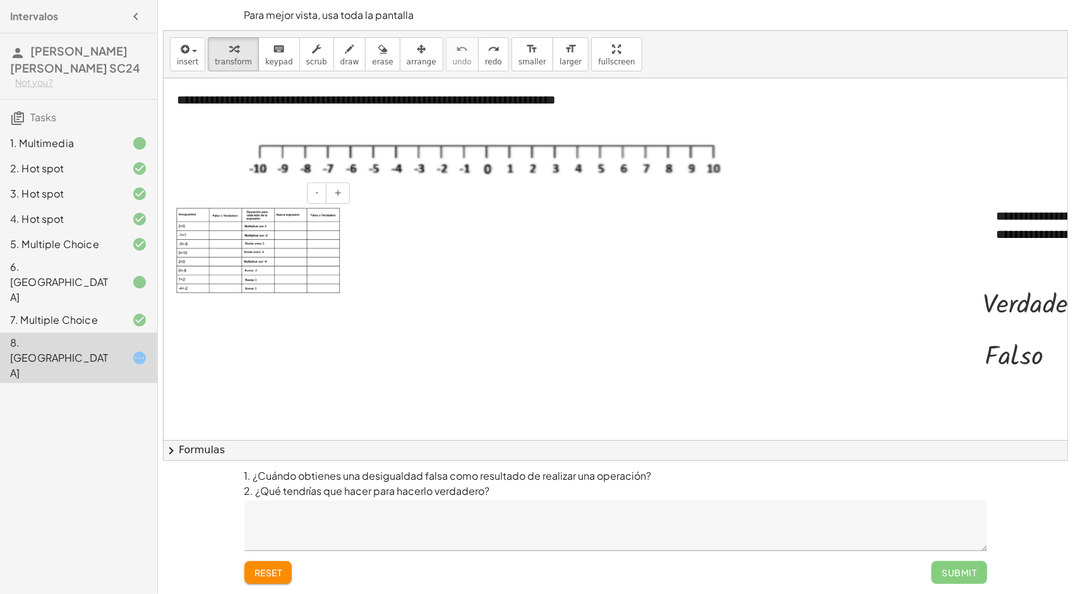
click at [224, 224] on img at bounding box center [258, 251] width 164 height 86
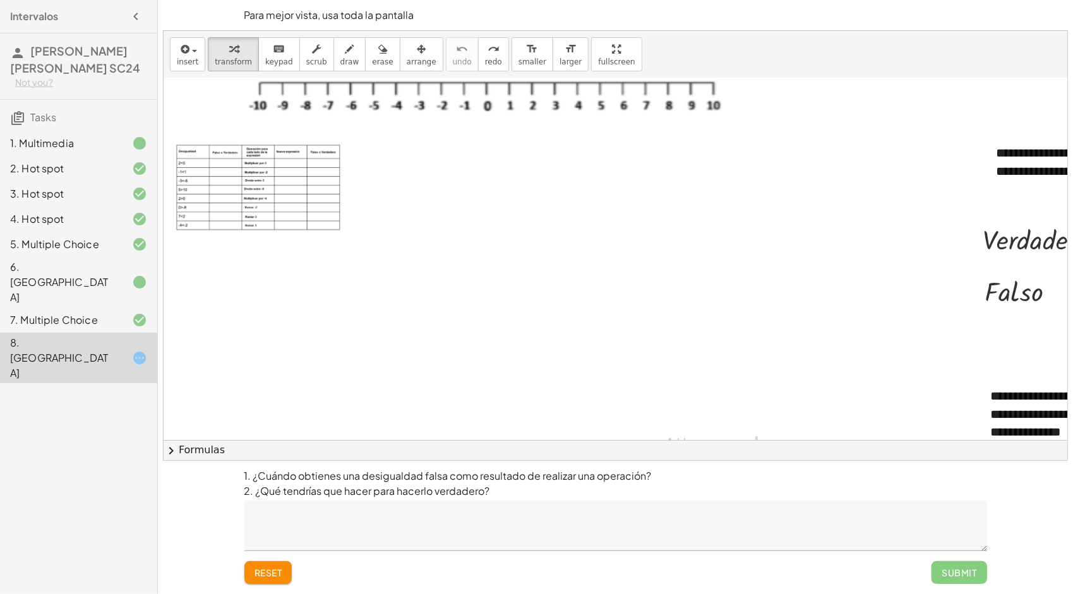
scroll to position [92, 0]
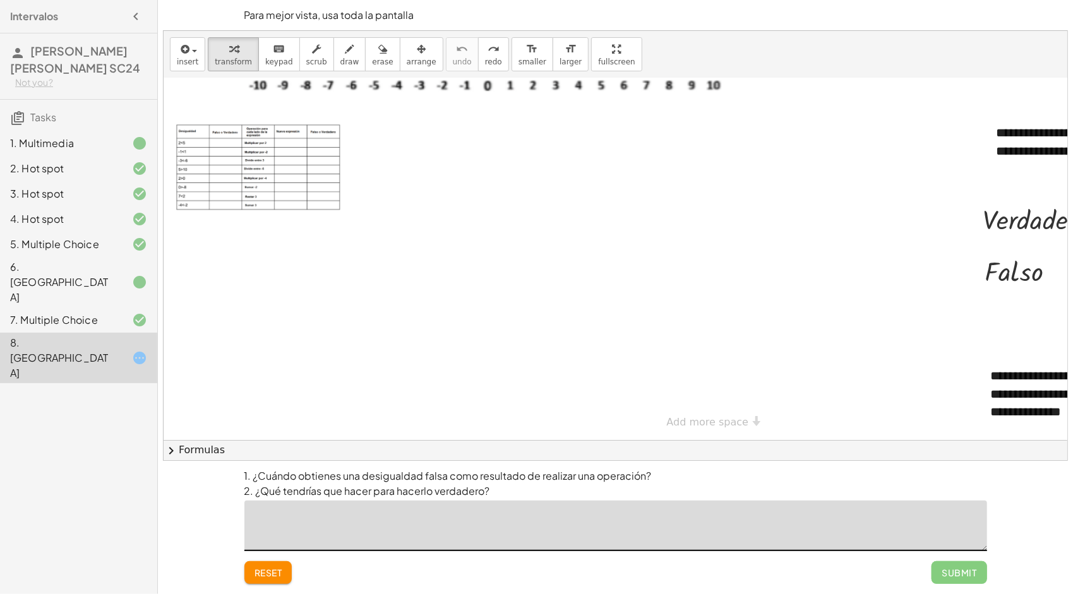
click at [309, 527] on textarea at bounding box center [615, 526] width 742 height 51
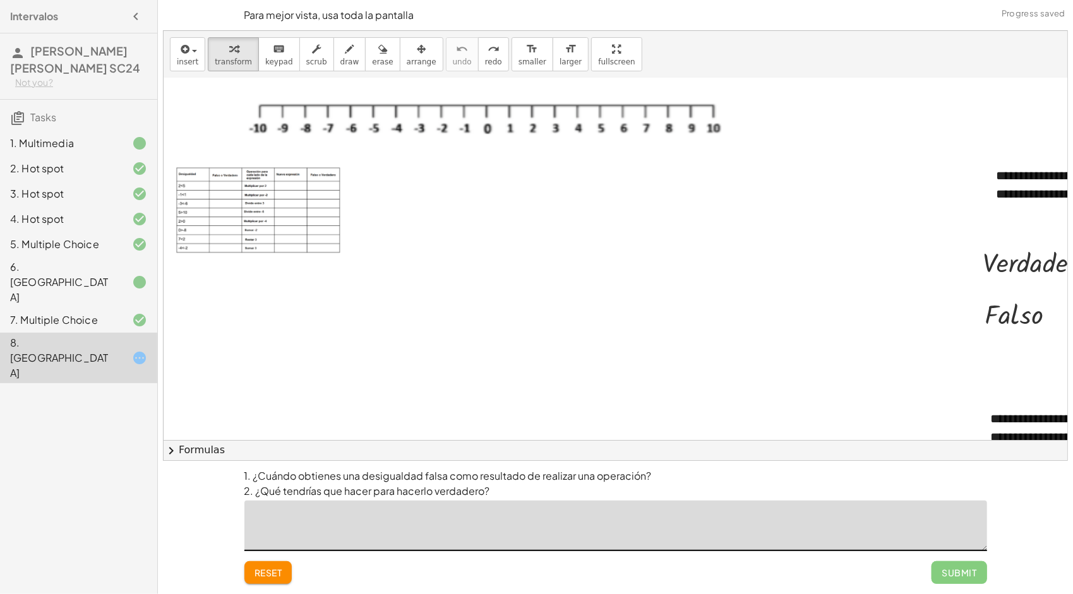
scroll to position [28, 0]
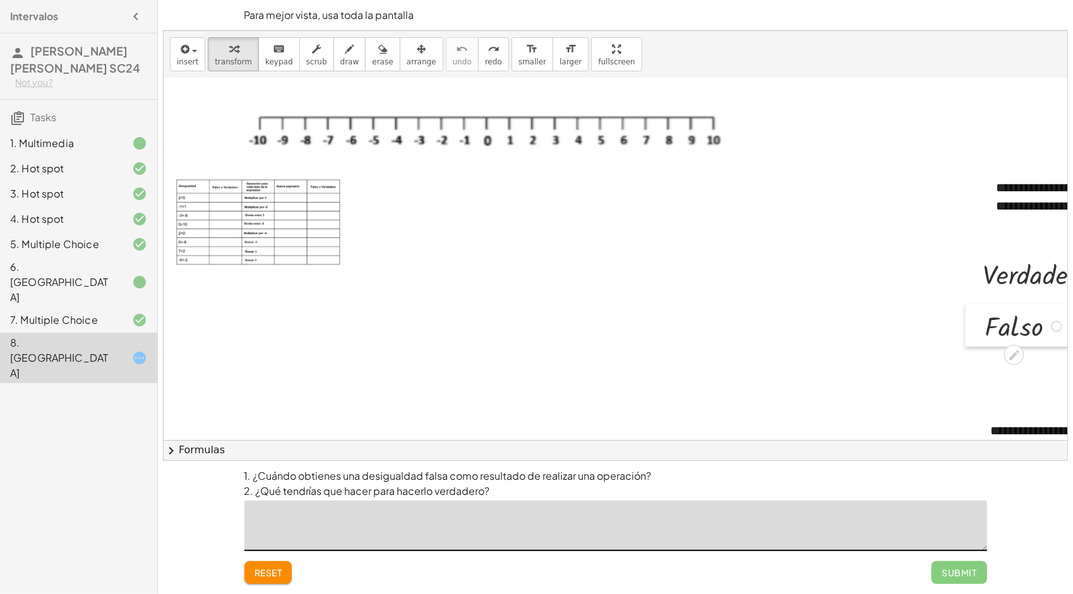
drag, startPoint x: 978, startPoint y: 336, endPoint x: 984, endPoint y: 331, distance: 7.2
click at [979, 335] on div at bounding box center [974, 325] width 19 height 43
click at [1056, 323] on div at bounding box center [1057, 324] width 11 height 11
drag, startPoint x: 1056, startPoint y: 323, endPoint x: 210, endPoint y: 193, distance: 855.3
click at [210, 193] on div "**********" at bounding box center [704, 272] width 1080 height 445
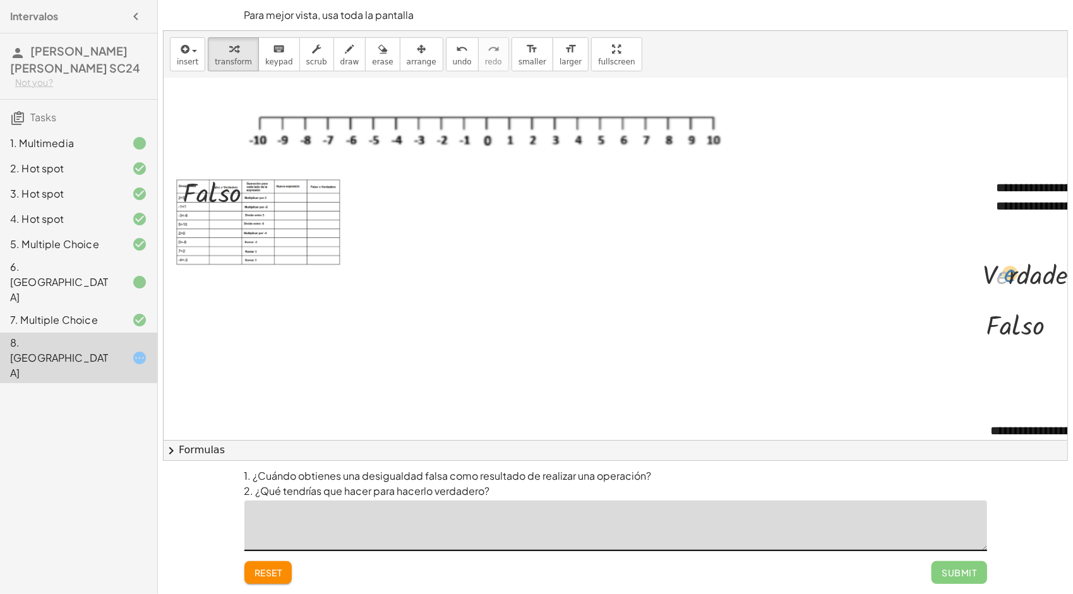
click at [1001, 268] on div at bounding box center [1046, 273] width 140 height 37
drag, startPoint x: 777, startPoint y: 352, endPoint x: 751, endPoint y: 362, distance: 27.8
click at [764, 360] on div at bounding box center [704, 272] width 1080 height 445
click at [182, 198] on div at bounding box center [173, 191] width 19 height 43
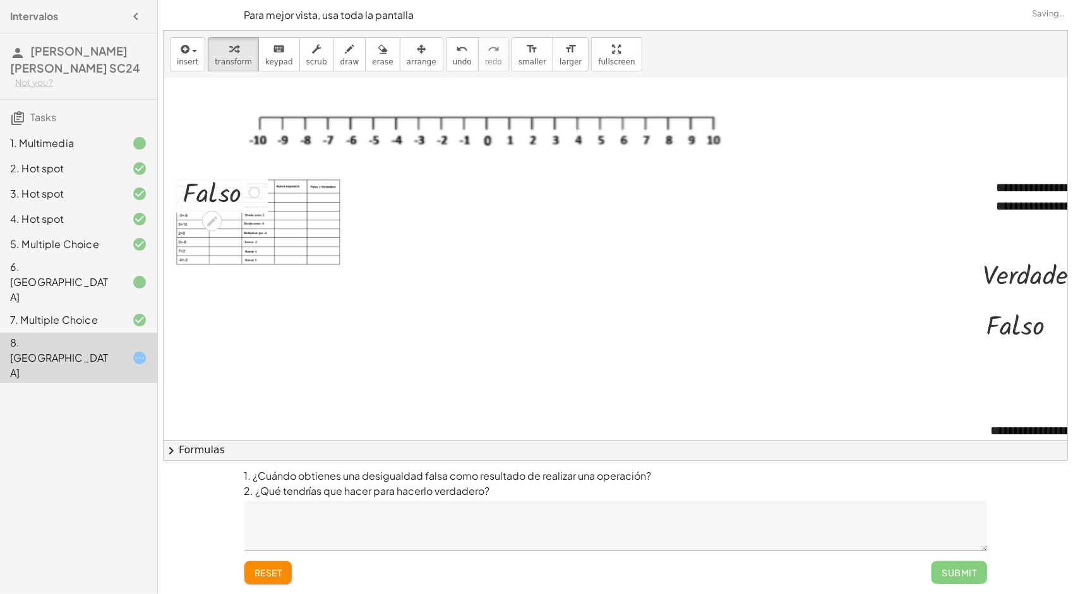
drag, startPoint x: 182, startPoint y: 198, endPoint x: 622, endPoint y: 298, distance: 450.8
click at [622, 298] on div at bounding box center [704, 272] width 1080 height 445
click at [453, 58] on span "undo" at bounding box center [462, 61] width 19 height 9
click at [381, 279] on div at bounding box center [704, 272] width 1080 height 445
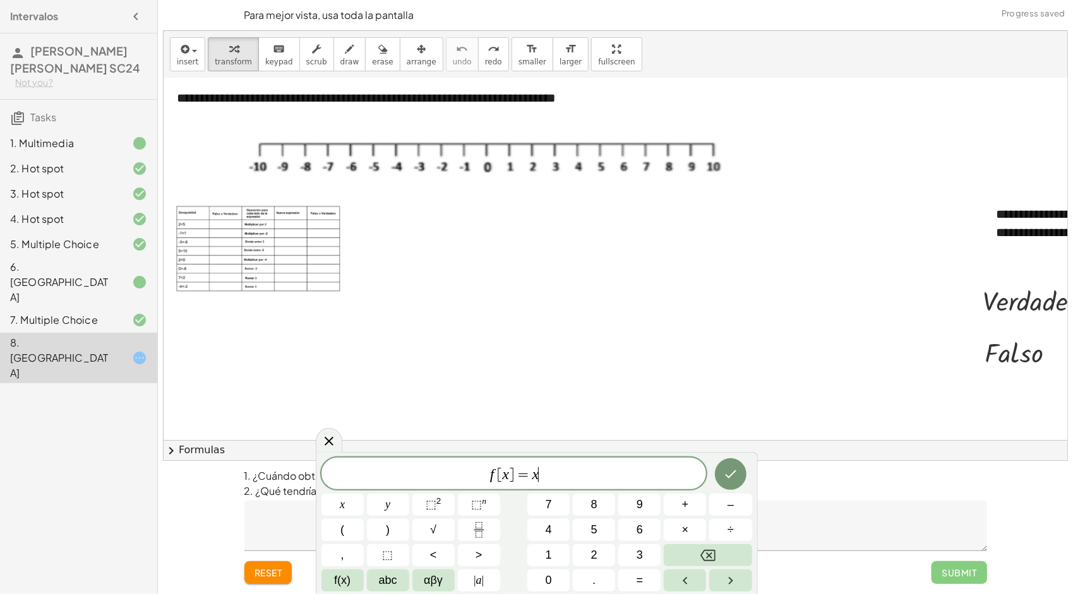
scroll to position [0, 0]
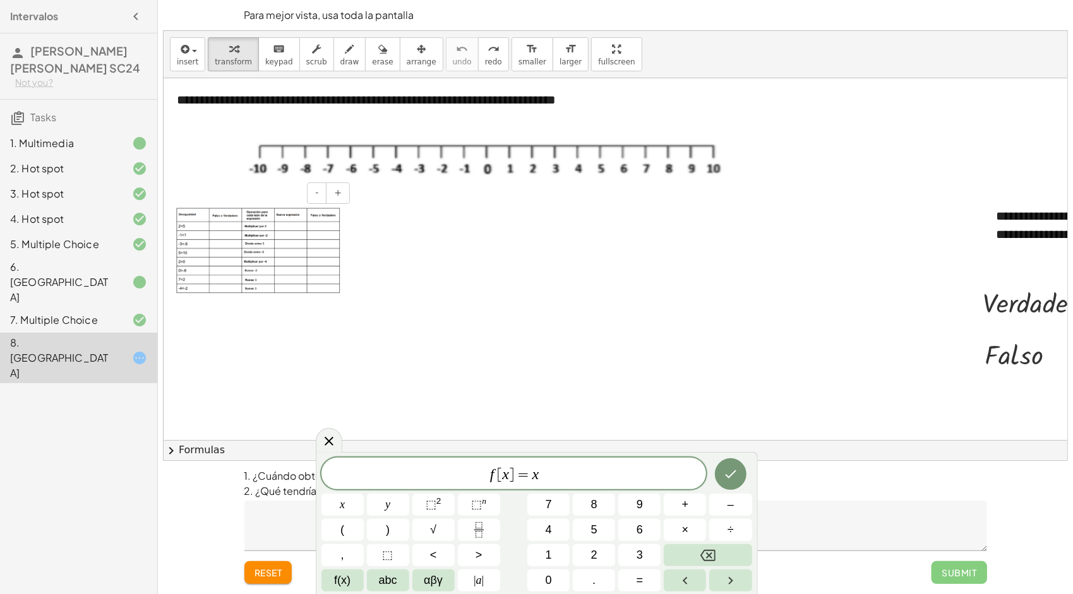
click at [269, 220] on img at bounding box center [258, 251] width 164 height 86
click at [197, 220] on img at bounding box center [258, 251] width 164 height 86
click at [325, 443] on icon at bounding box center [328, 441] width 15 height 15
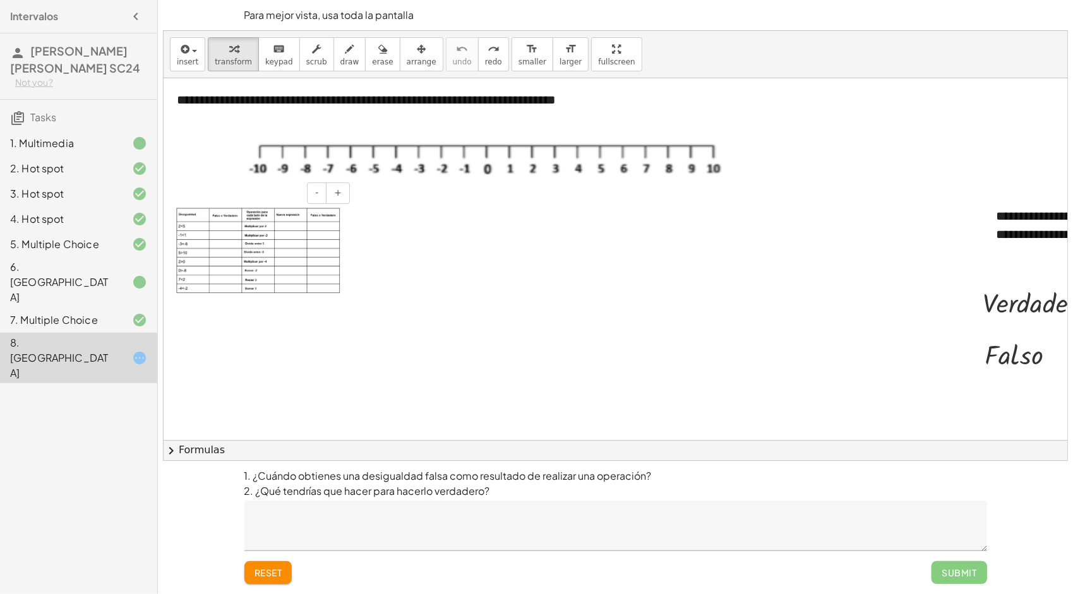
click at [220, 224] on img at bounding box center [258, 251] width 164 height 86
drag, startPoint x: 498, startPoint y: 321, endPoint x: 203, endPoint y: 235, distance: 306.5
click at [203, 235] on img at bounding box center [258, 251] width 164 height 86
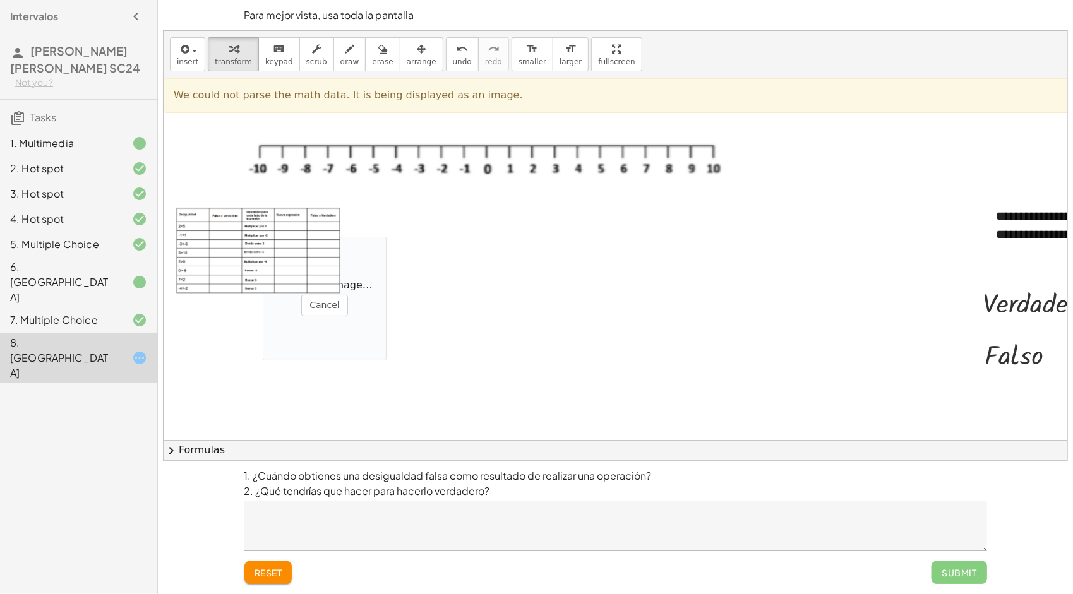
click at [554, 253] on div at bounding box center [704, 300] width 1080 height 445
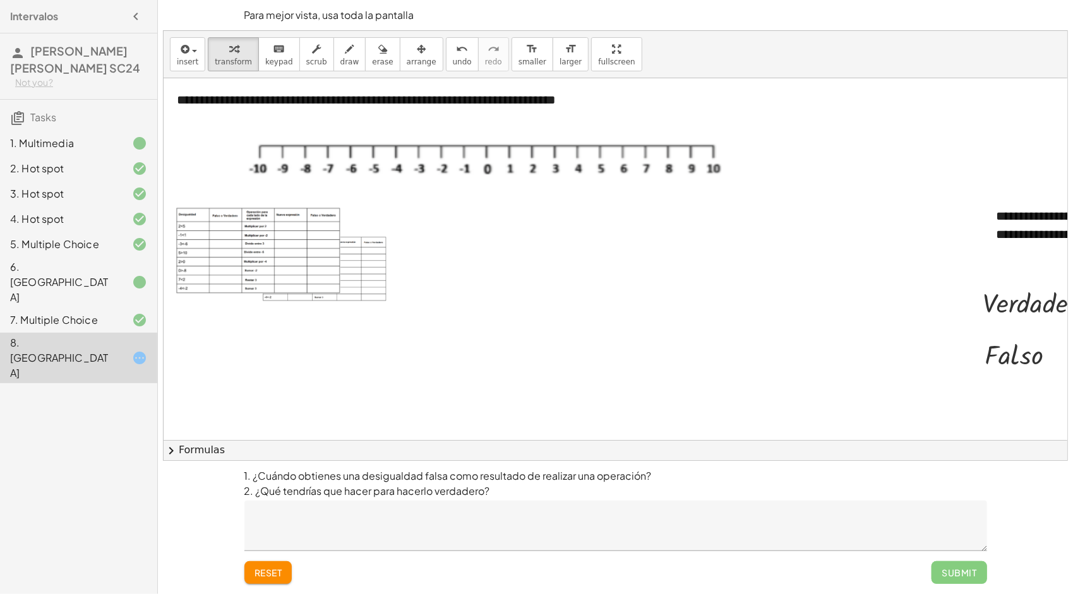
click at [547, 269] on div at bounding box center [704, 300] width 1080 height 445
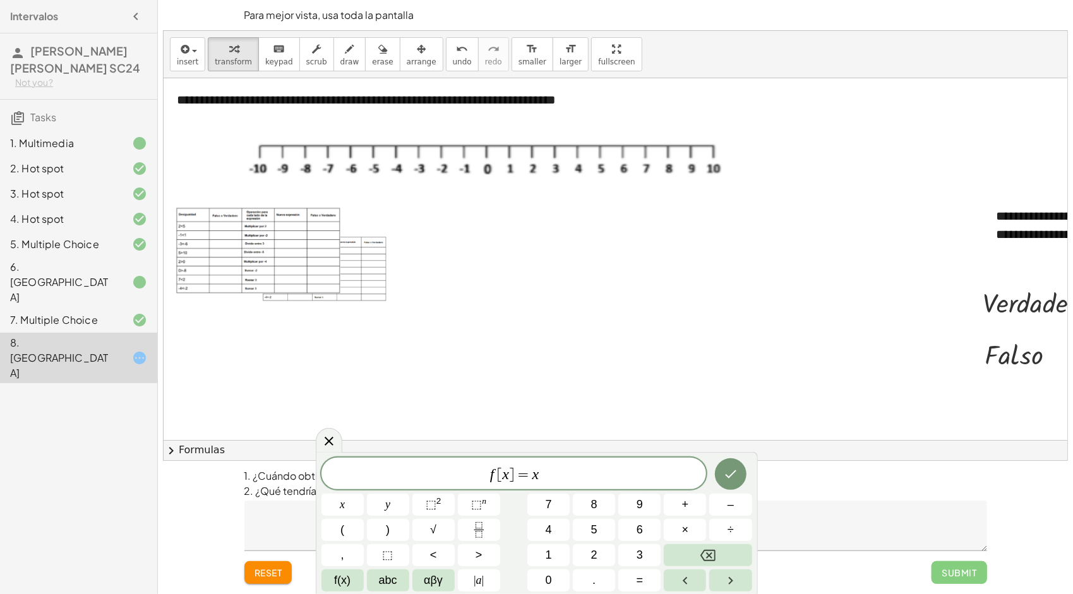
click at [524, 257] on div at bounding box center [704, 300] width 1080 height 445
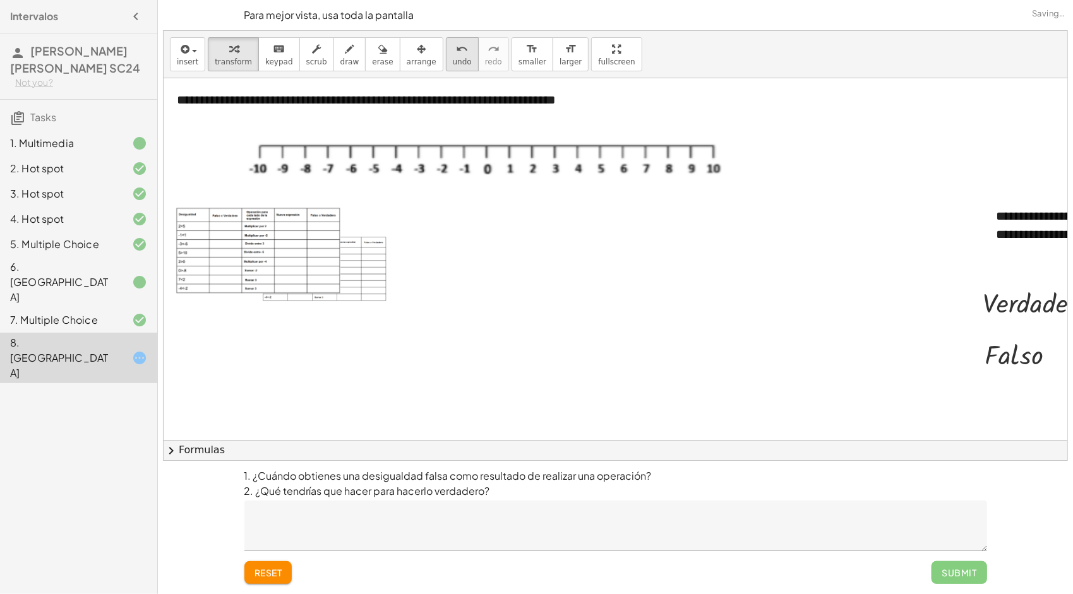
click at [446, 51] on button "undo undo" at bounding box center [462, 54] width 33 height 34
click at [446, 52] on button "undo undo" at bounding box center [462, 54] width 33 height 34
drag, startPoint x: 162, startPoint y: 165, endPoint x: 389, endPoint y: 298, distance: 263.1
click at [389, 300] on div "**********" at bounding box center [615, 297] width 915 height 594
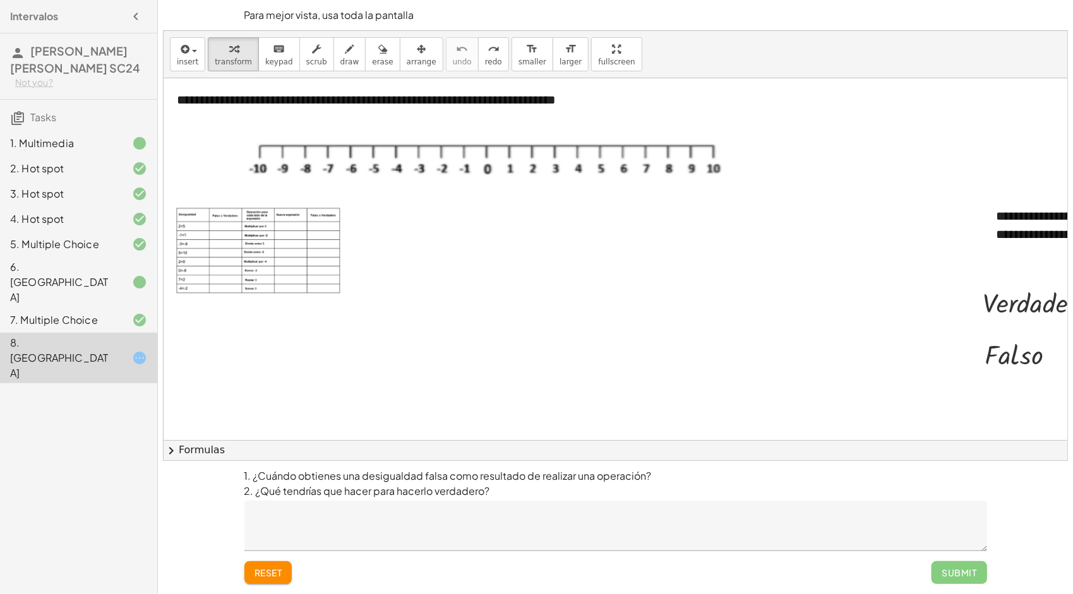
click at [386, 293] on div at bounding box center [704, 300] width 1080 height 445
drag, startPoint x: 179, startPoint y: 176, endPoint x: 396, endPoint y: 283, distance: 242.3
drag, startPoint x: 396, startPoint y: 283, endPoint x: 210, endPoint y: 168, distance: 219.4
click at [210, 168] on div at bounding box center [704, 300] width 1080 height 445
click at [338, 195] on span "+" at bounding box center [338, 193] width 8 height 10
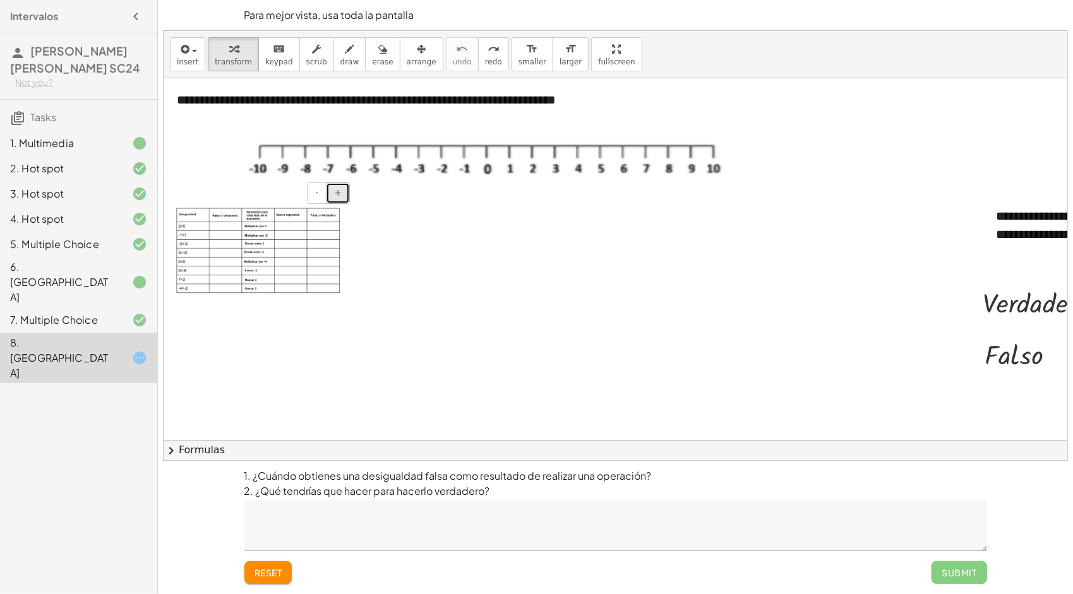
click at [338, 195] on span "+" at bounding box center [338, 193] width 8 height 10
click at [338, 193] on span "+" at bounding box center [338, 193] width 8 height 10
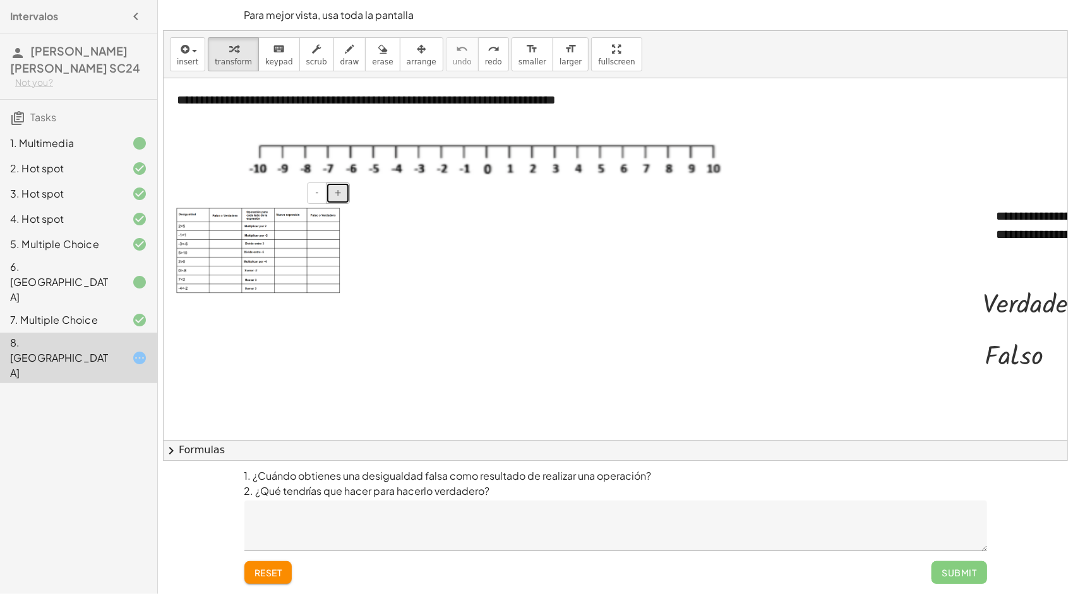
click at [338, 193] on span "+" at bounding box center [338, 193] width 8 height 10
click at [338, 192] on span "+" at bounding box center [338, 193] width 8 height 10
click at [323, 188] on button "-" at bounding box center [317, 192] width 20 height 21
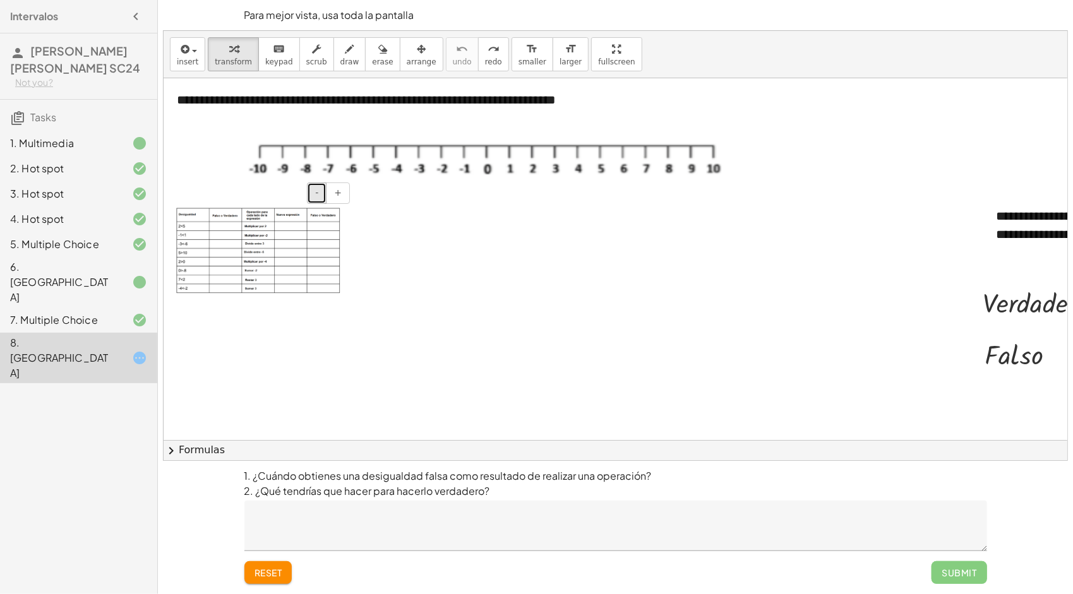
click at [322, 188] on button "-" at bounding box center [317, 192] width 20 height 21
click at [336, 188] on button "+" at bounding box center [338, 192] width 24 height 21
click at [338, 188] on span "+" at bounding box center [338, 193] width 8 height 10
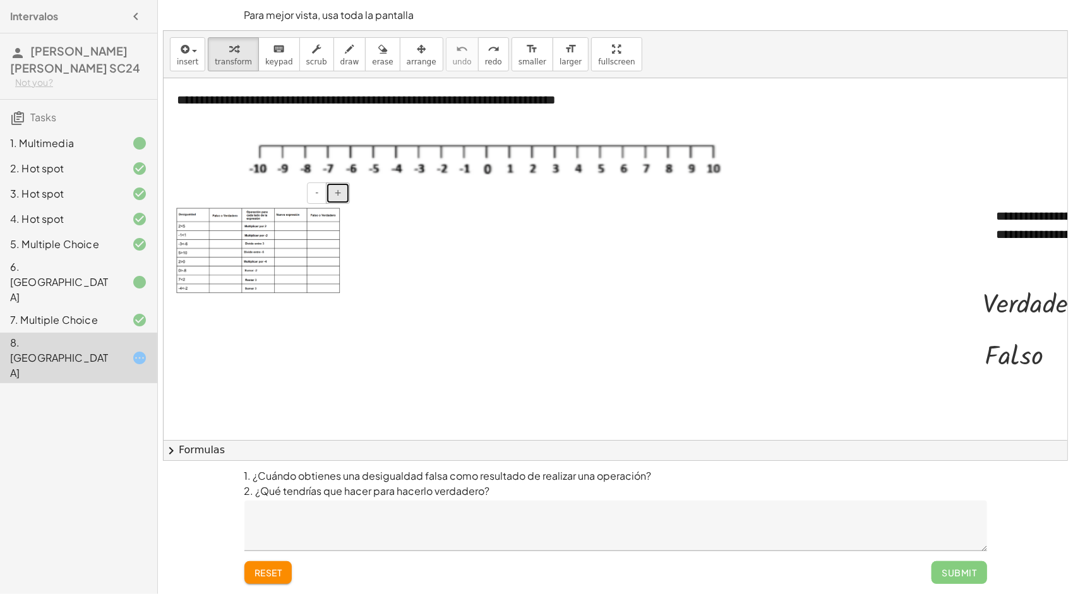
click at [338, 188] on span "+" at bounding box center [338, 193] width 8 height 10
drag, startPoint x: 332, startPoint y: 196, endPoint x: 206, endPoint y: 232, distance: 131.3
drag, startPoint x: 206, startPoint y: 232, endPoint x: 473, endPoint y: 297, distance: 274.9
drag, startPoint x: 473, startPoint y: 297, endPoint x: 419, endPoint y: 329, distance: 62.3
click at [419, 329] on div at bounding box center [704, 300] width 1080 height 445
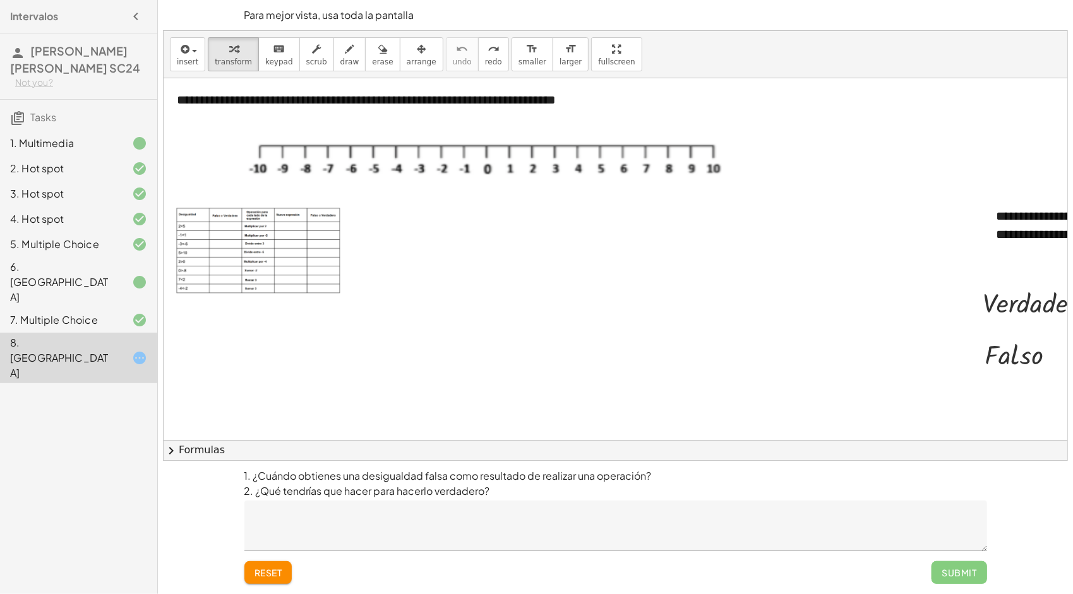
drag, startPoint x: 405, startPoint y: 304, endPoint x: 402, endPoint y: 253, distance: 50.7
click at [404, 302] on div at bounding box center [704, 300] width 1080 height 445
click at [184, 63] on span "insert" at bounding box center [187, 61] width 21 height 9
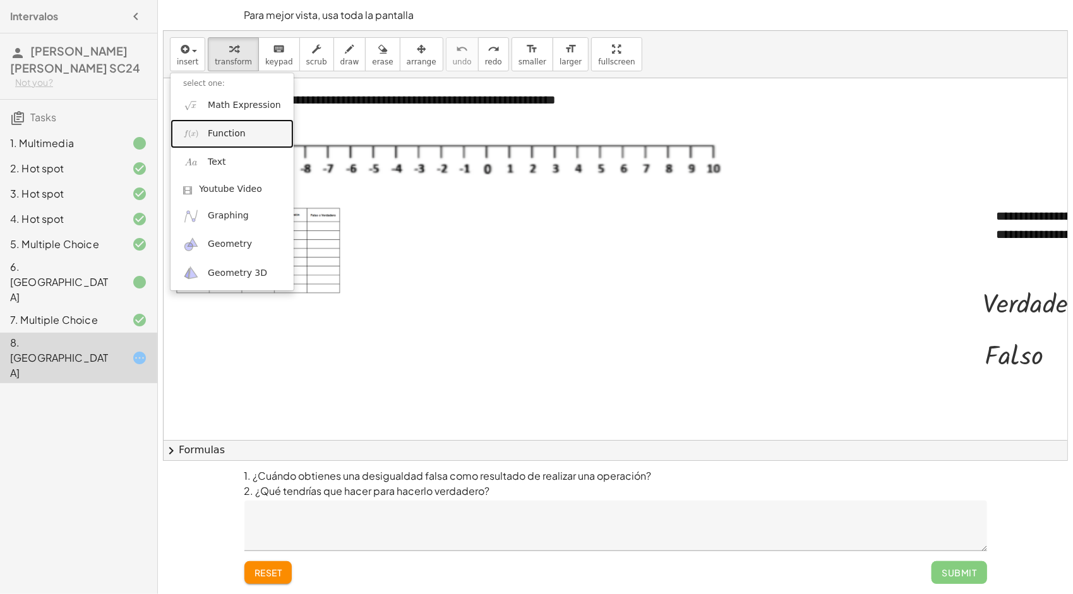
click at [244, 138] on link "Function" at bounding box center [231, 133] width 123 height 28
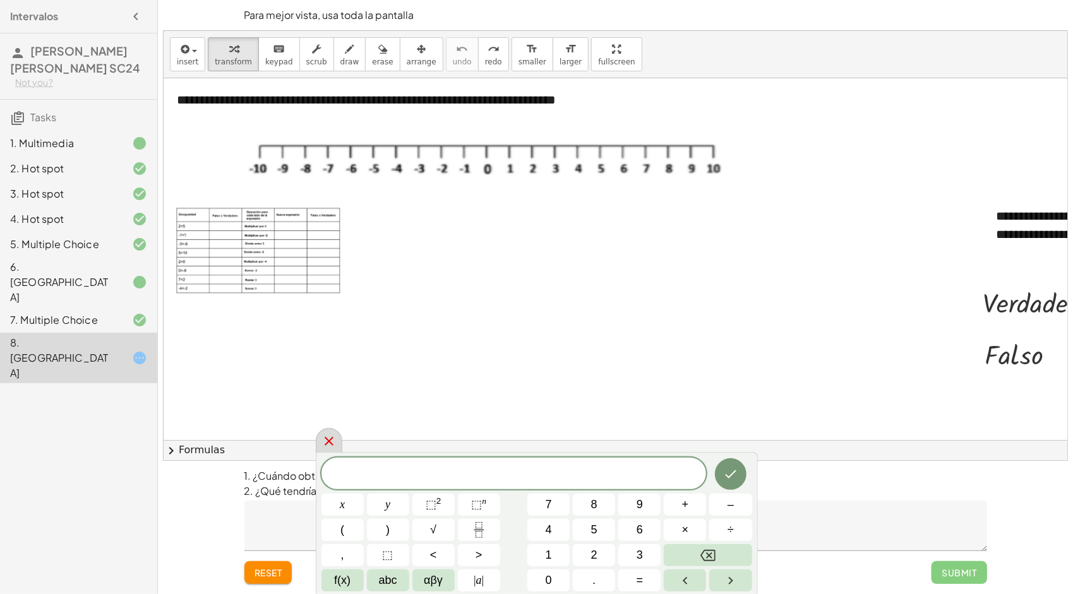
click at [333, 436] on icon at bounding box center [328, 441] width 15 height 15
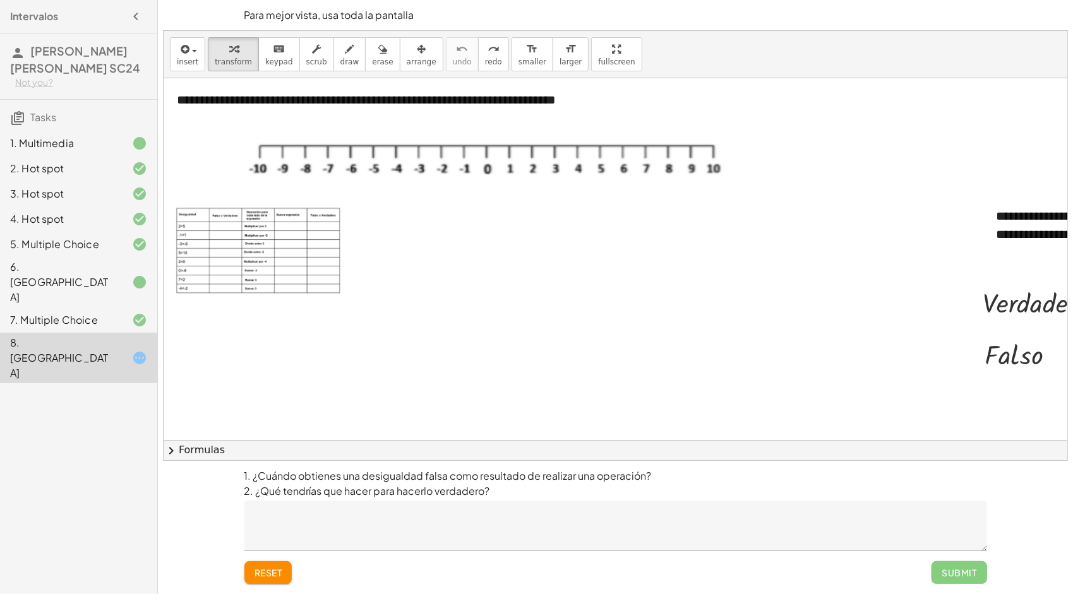
click at [346, 546] on textarea at bounding box center [615, 526] width 742 height 51
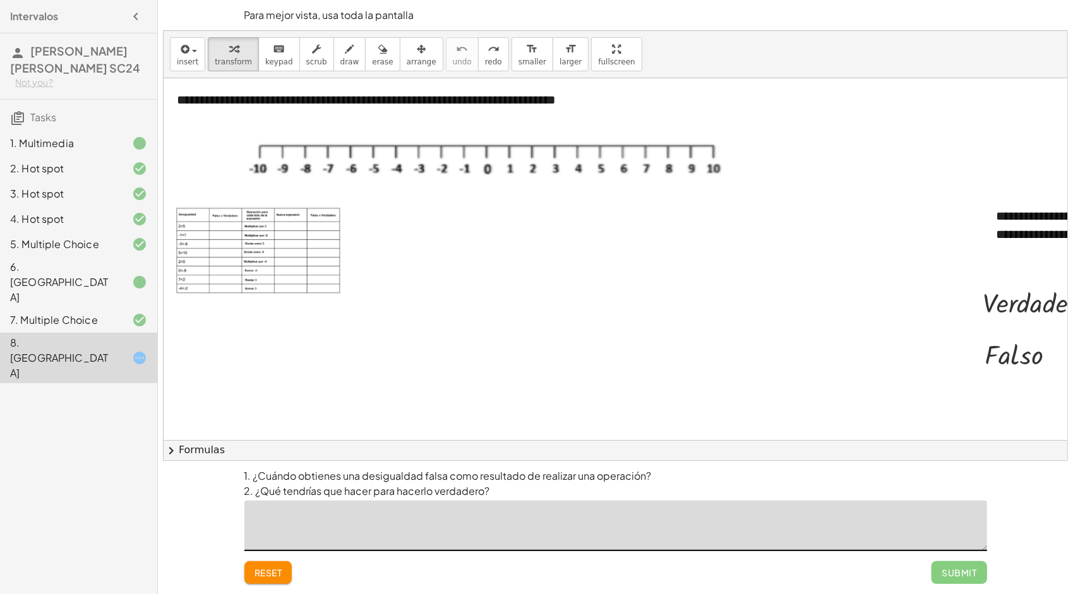
click at [343, 546] on textarea at bounding box center [615, 526] width 742 height 51
drag, startPoint x: 341, startPoint y: 542, endPoint x: 333, endPoint y: 538, distance: 8.8
click at [338, 540] on textarea at bounding box center [615, 526] width 742 height 51
click at [258, 570] on span "reset" at bounding box center [268, 572] width 28 height 11
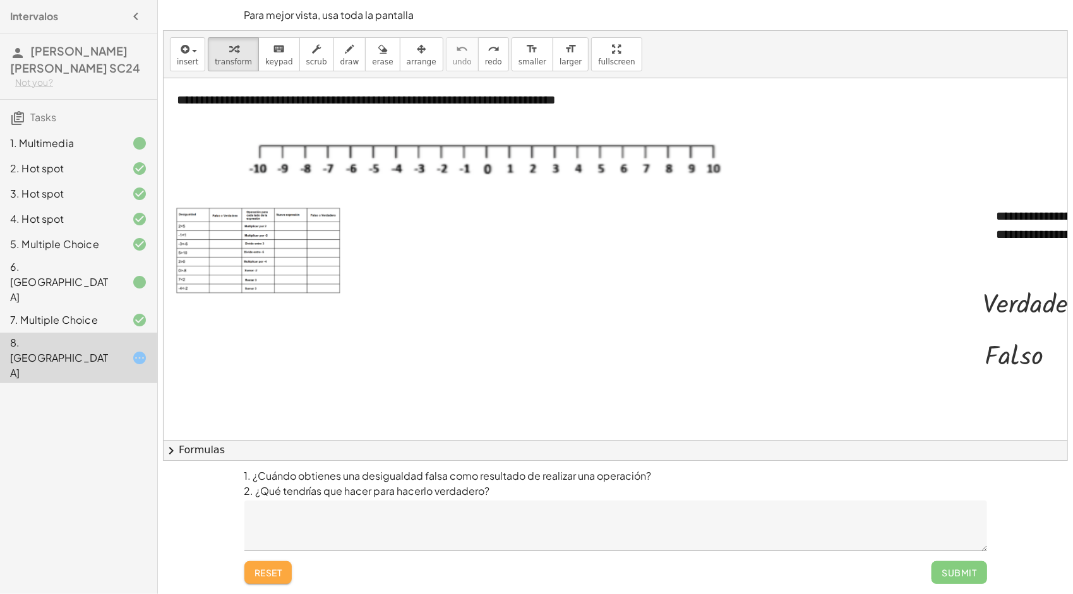
click at [258, 570] on div at bounding box center [536, 297] width 1073 height 594
click at [258, 570] on span "reset" at bounding box center [268, 572] width 28 height 11
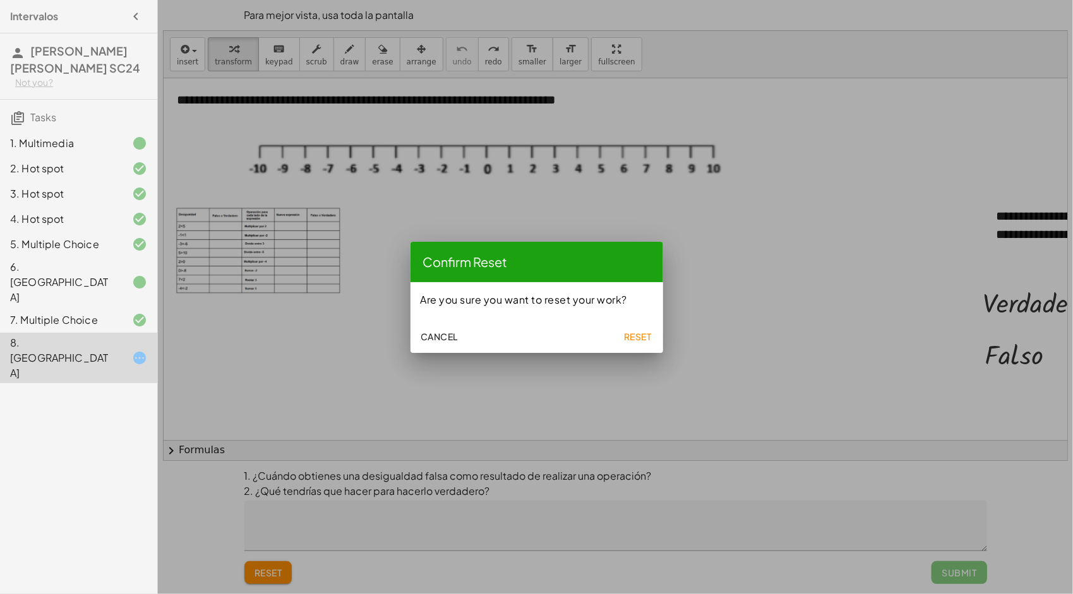
click at [258, 570] on div at bounding box center [536, 297] width 1073 height 594
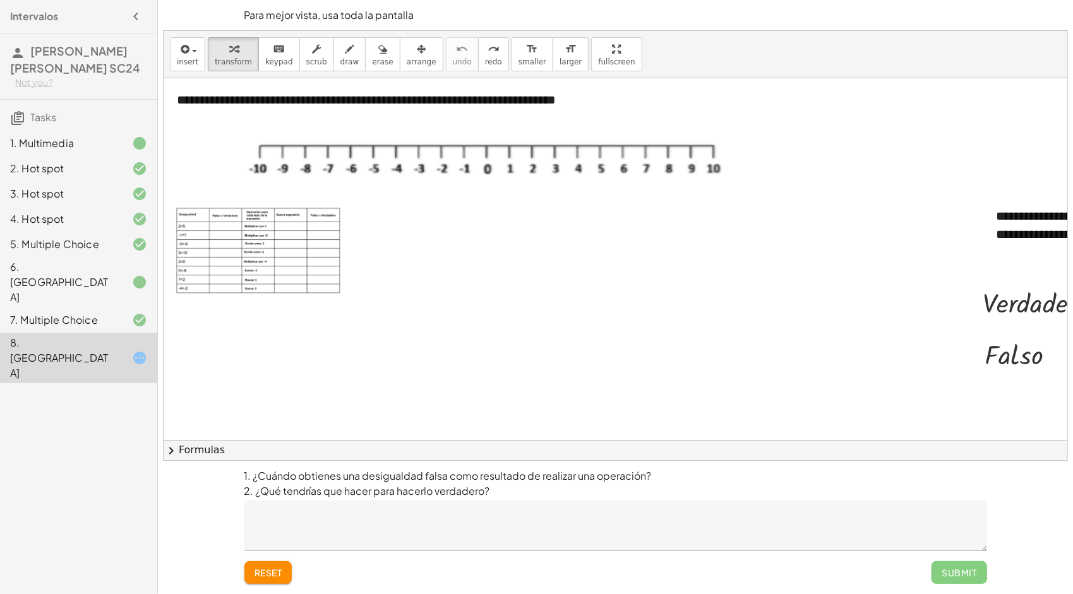
click at [138, 15] on icon "button" at bounding box center [135, 16] width 15 height 15
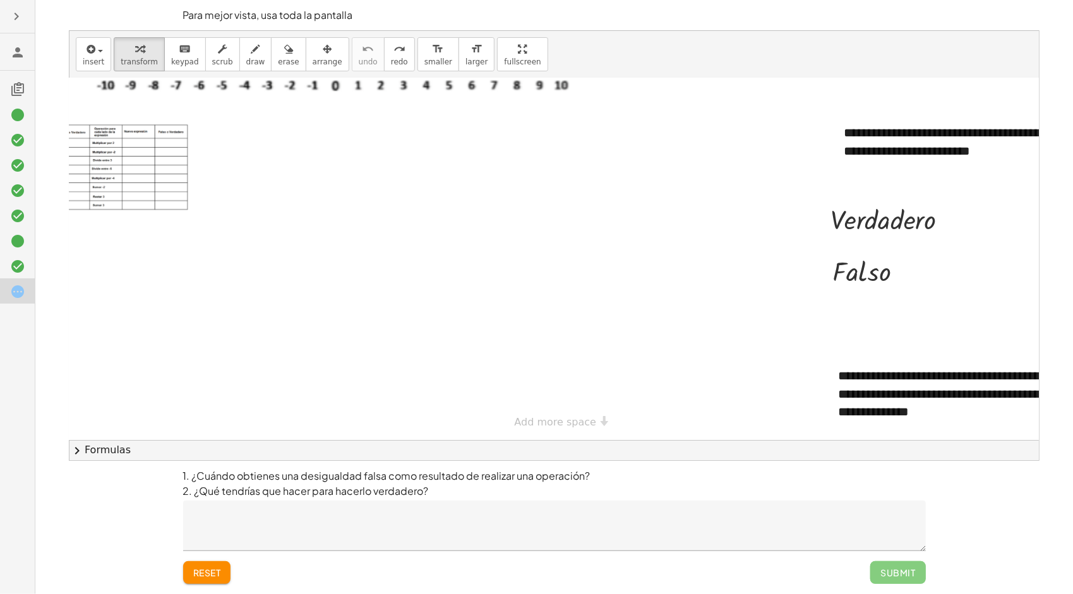
scroll to position [92, 120]
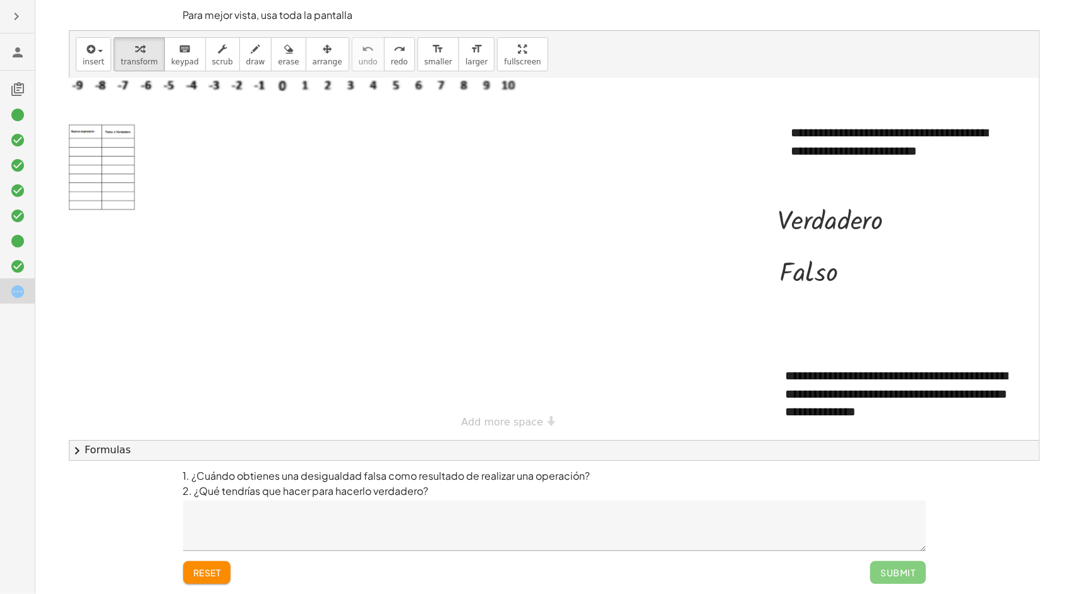
click at [650, 335] on div at bounding box center [498, 217] width 1080 height 445
drag, startPoint x: 918, startPoint y: 386, endPoint x: 744, endPoint y: 380, distance: 174.4
click at [743, 378] on div "**********" at bounding box center [498, 217] width 1080 height 445
click at [681, 290] on div at bounding box center [498, 217] width 1080 height 445
click at [808, 201] on div at bounding box center [841, 218] width 140 height 37
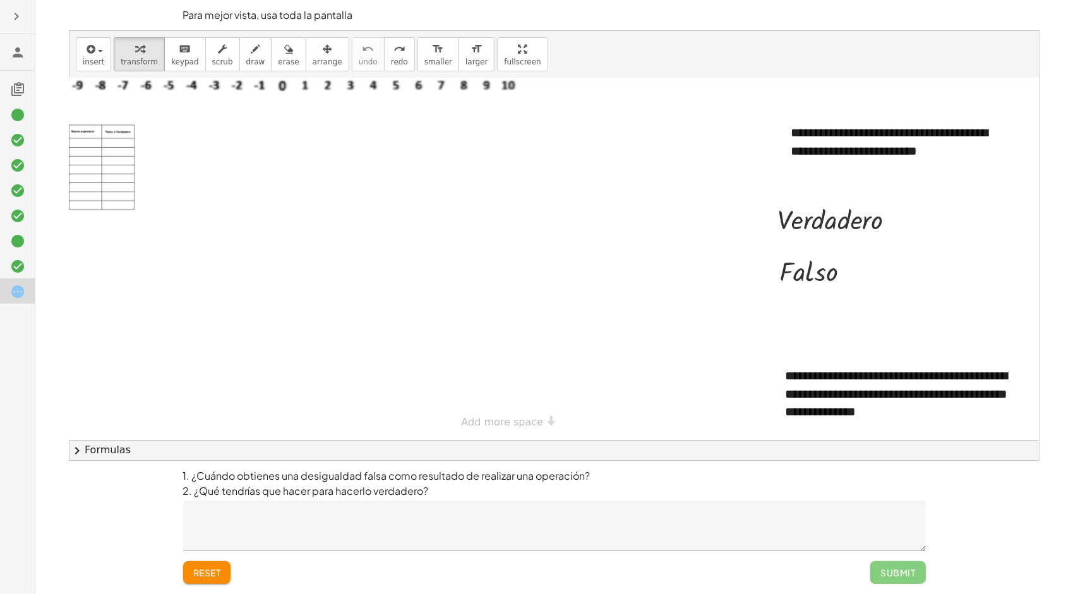
drag, startPoint x: 201, startPoint y: 443, endPoint x: 182, endPoint y: 442, distance: 19.0
click at [182, 442] on button "chevron_right Formulas" at bounding box center [553, 450] width 969 height 20
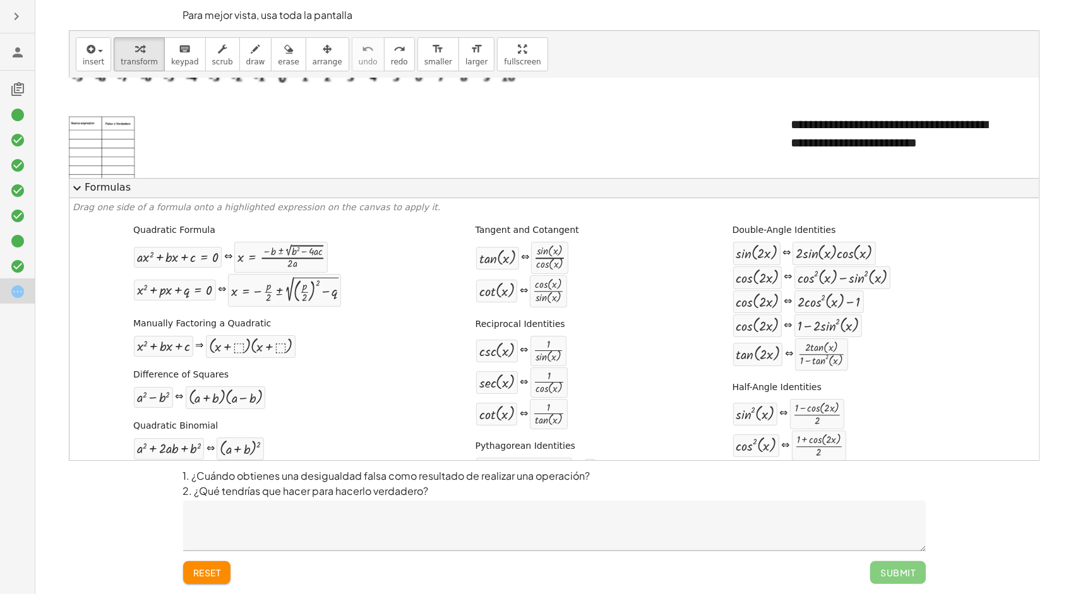
click at [9, 292] on div at bounding box center [17, 290] width 35 height 25
click at [200, 289] on div at bounding box center [174, 290] width 75 height 15
click at [72, 189] on span "expand_more" at bounding box center [76, 188] width 15 height 15
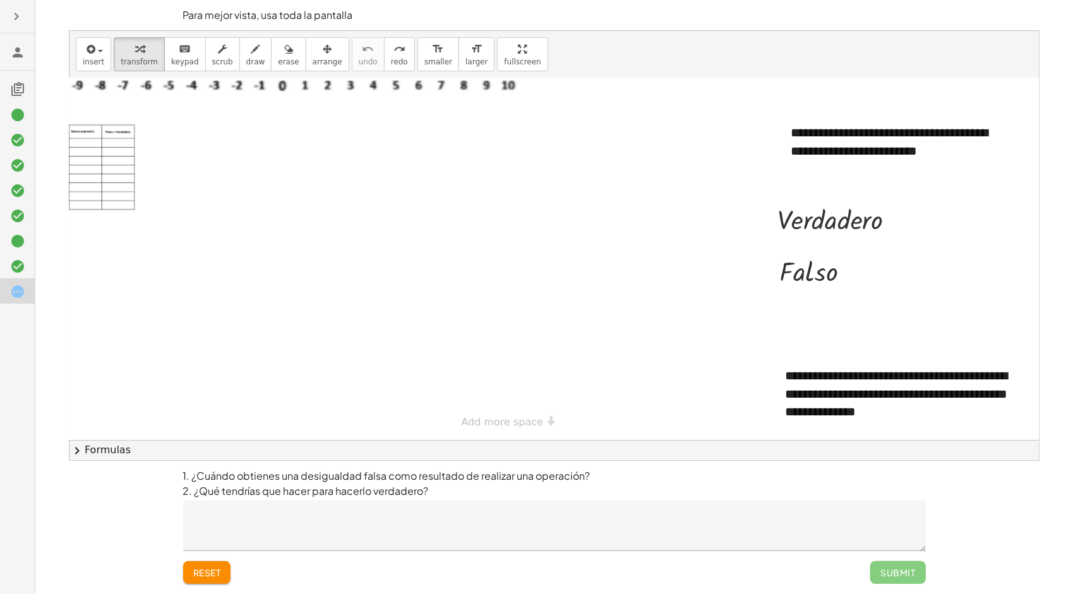
drag, startPoint x: 143, startPoint y: 322, endPoint x: 301, endPoint y: 342, distance: 159.1
click at [301, 342] on div at bounding box center [498, 217] width 1080 height 445
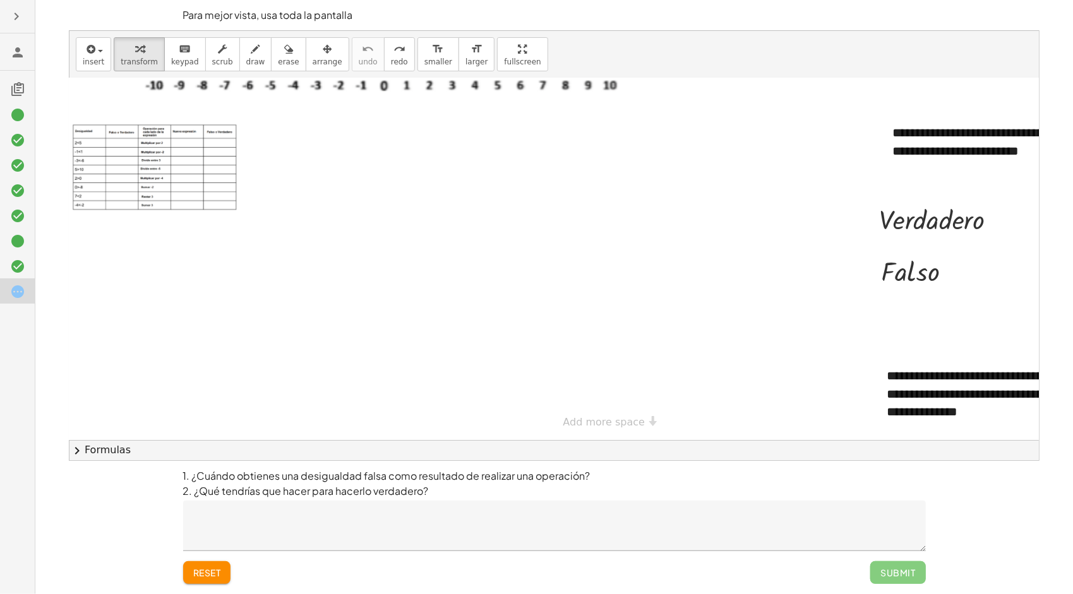
scroll to position [92, 9]
drag, startPoint x: 999, startPoint y: 210, endPoint x: 102, endPoint y: 130, distance: 900.7
click at [102, 130] on div "**********" at bounding box center [601, 217] width 1080 height 445
click at [89, 57] on span "insert" at bounding box center [93, 61] width 21 height 9
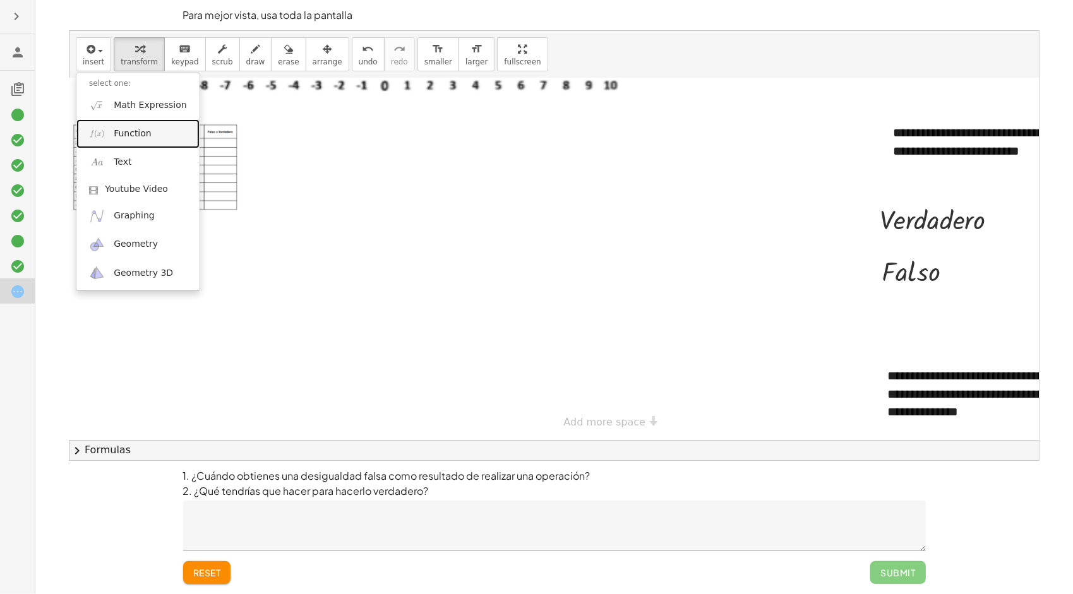
click at [116, 134] on span "Function" at bounding box center [133, 134] width 38 height 13
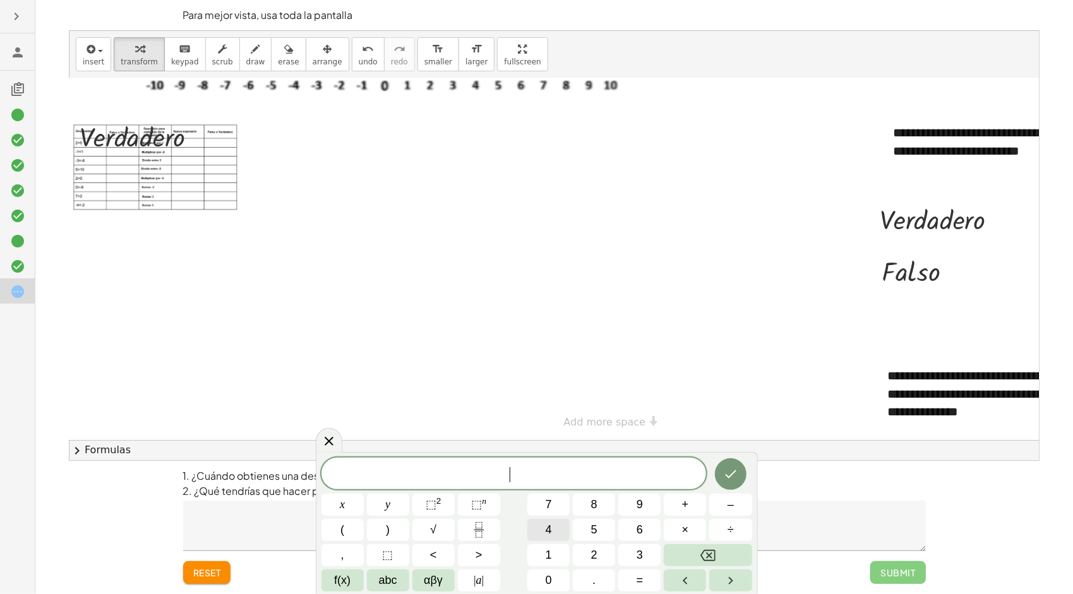
click at [544, 534] on button "4" at bounding box center [548, 530] width 42 height 22
click at [449, 551] on button "<" at bounding box center [433, 555] width 42 height 22
click at [548, 557] on span "1" at bounding box center [549, 555] width 6 height 17
click at [556, 573] on button "0" at bounding box center [548, 580] width 42 height 22
click at [746, 474] on button "Done" at bounding box center [731, 474] width 32 height 32
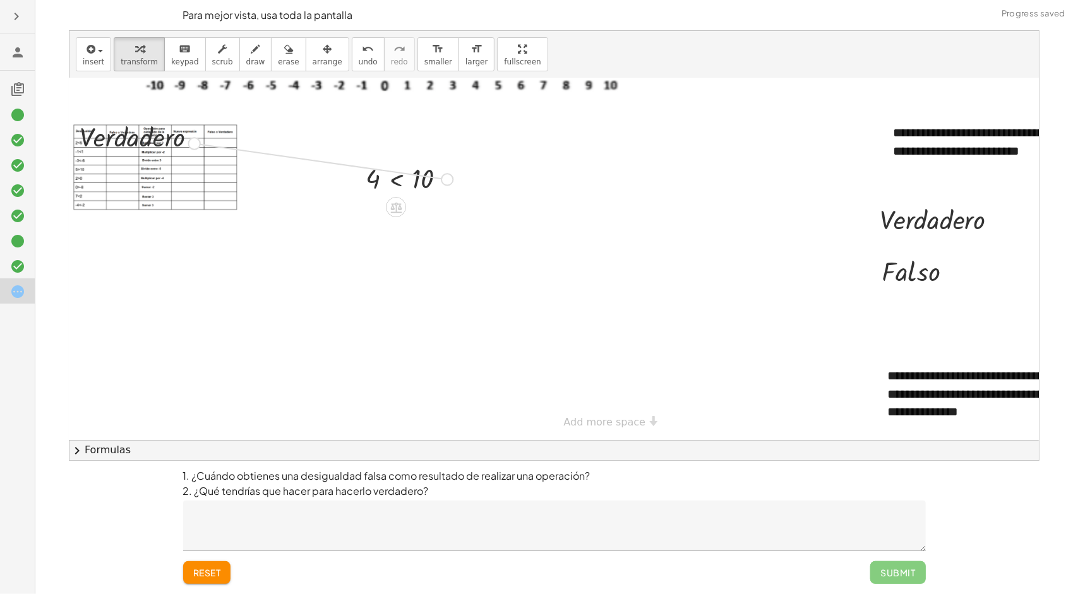
drag, startPoint x: 448, startPoint y: 170, endPoint x: 191, endPoint y: 134, distance: 260.2
click at [191, 134] on div "**********" at bounding box center [601, 217] width 1080 height 445
drag, startPoint x: 998, startPoint y: 210, endPoint x: 212, endPoint y: 129, distance: 789.5
click at [212, 129] on div "**********" at bounding box center [601, 217] width 1080 height 445
click at [125, 145] on div "· V · e · r · d · a · d · e · r · o" at bounding box center [153, 135] width 151 height 43
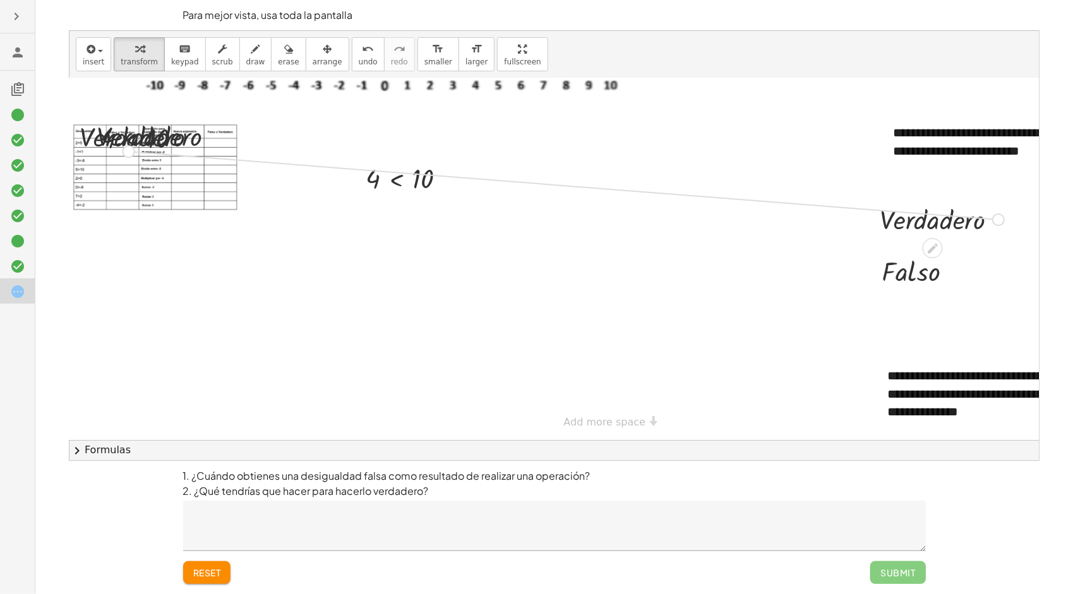
drag, startPoint x: 998, startPoint y: 209, endPoint x: 109, endPoint y: 140, distance: 891.0
click at [109, 140] on div "**********" at bounding box center [601, 217] width 1080 height 445
drag, startPoint x: 88, startPoint y: 62, endPoint x: 90, endPoint y: 68, distance: 6.6
click at [88, 62] on span "insert" at bounding box center [93, 61] width 21 height 9
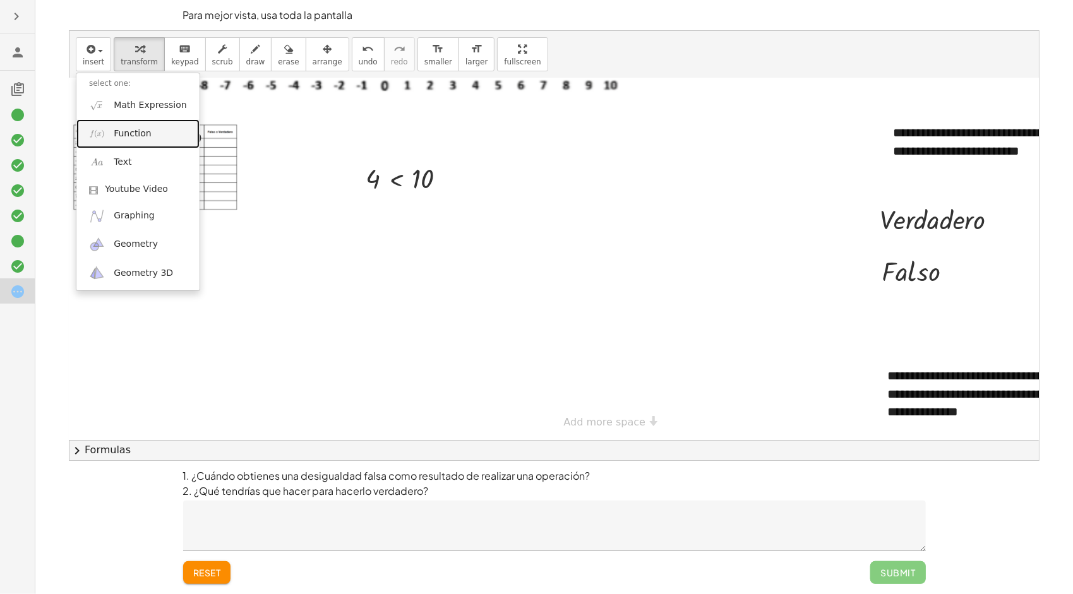
click at [134, 139] on span "Function" at bounding box center [133, 134] width 38 height 13
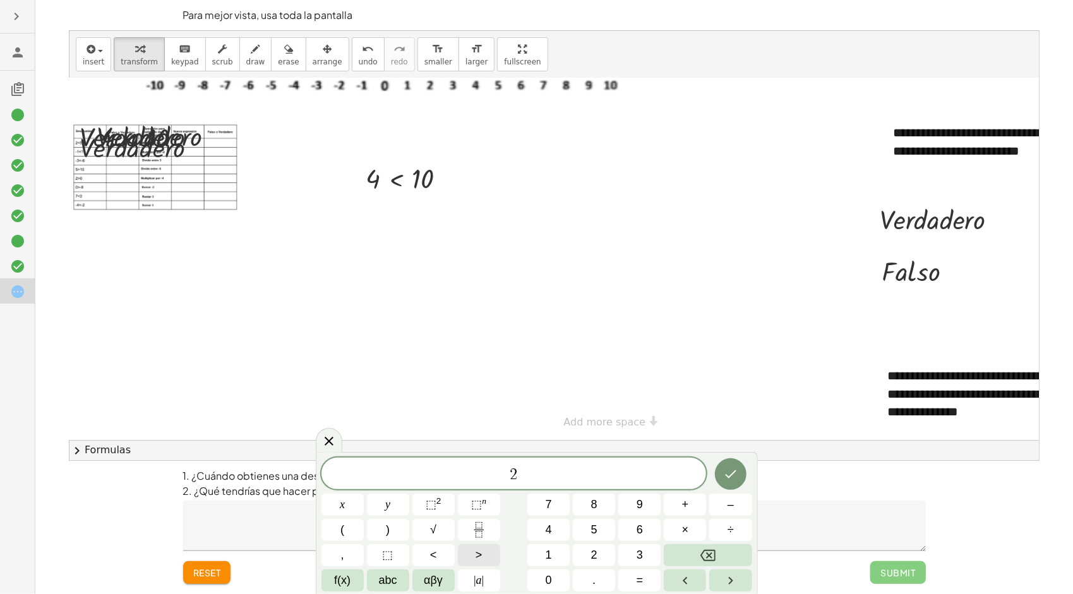
click at [474, 554] on button ">" at bounding box center [479, 555] width 42 height 22
click at [726, 514] on button "–" at bounding box center [730, 505] width 42 height 22
click at [605, 561] on button "2" at bounding box center [594, 555] width 42 height 22
click at [736, 476] on icon "Done" at bounding box center [730, 474] width 15 height 15
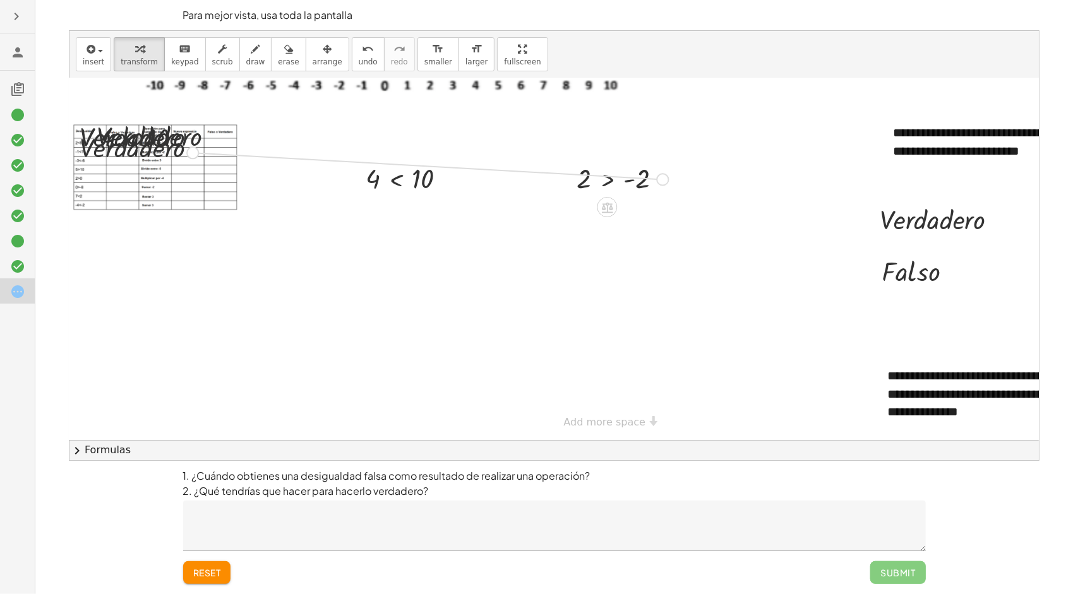
drag, startPoint x: 663, startPoint y: 170, endPoint x: 181, endPoint y: 144, distance: 483.1
click at [181, 144] on div "**********" at bounding box center [601, 217] width 1080 height 445
drag, startPoint x: 1000, startPoint y: 208, endPoint x: 207, endPoint y: 141, distance: 795.9
click at [207, 141] on div "**********" at bounding box center [601, 217] width 1080 height 445
click at [335, 551] on textarea at bounding box center [554, 526] width 742 height 51
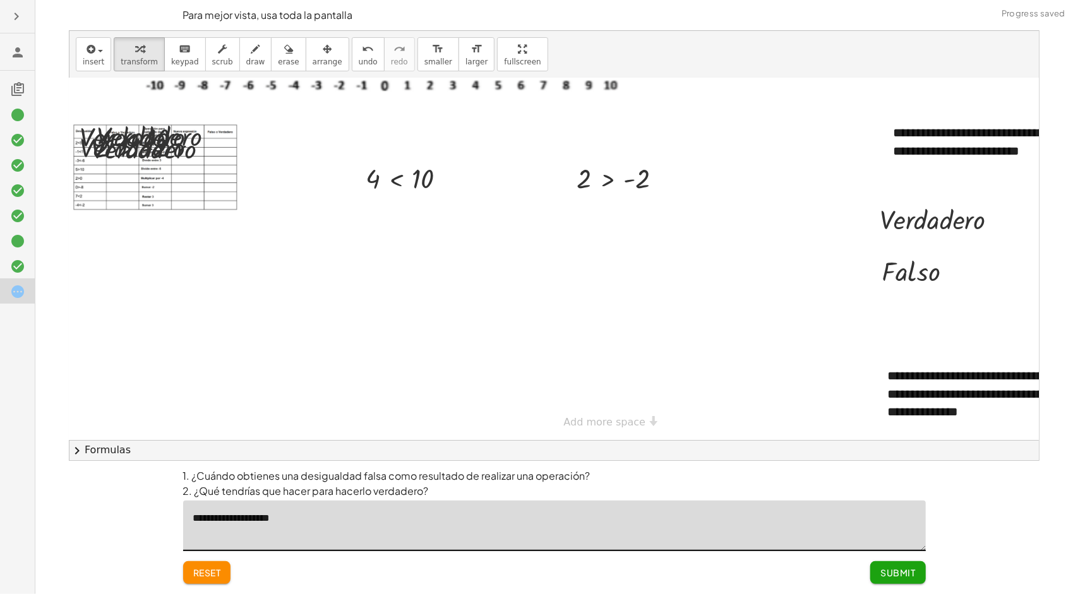
type textarea "**********"
click at [912, 570] on span "Submit" at bounding box center [897, 572] width 35 height 11
